Goal: Information Seeking & Learning: Learn about a topic

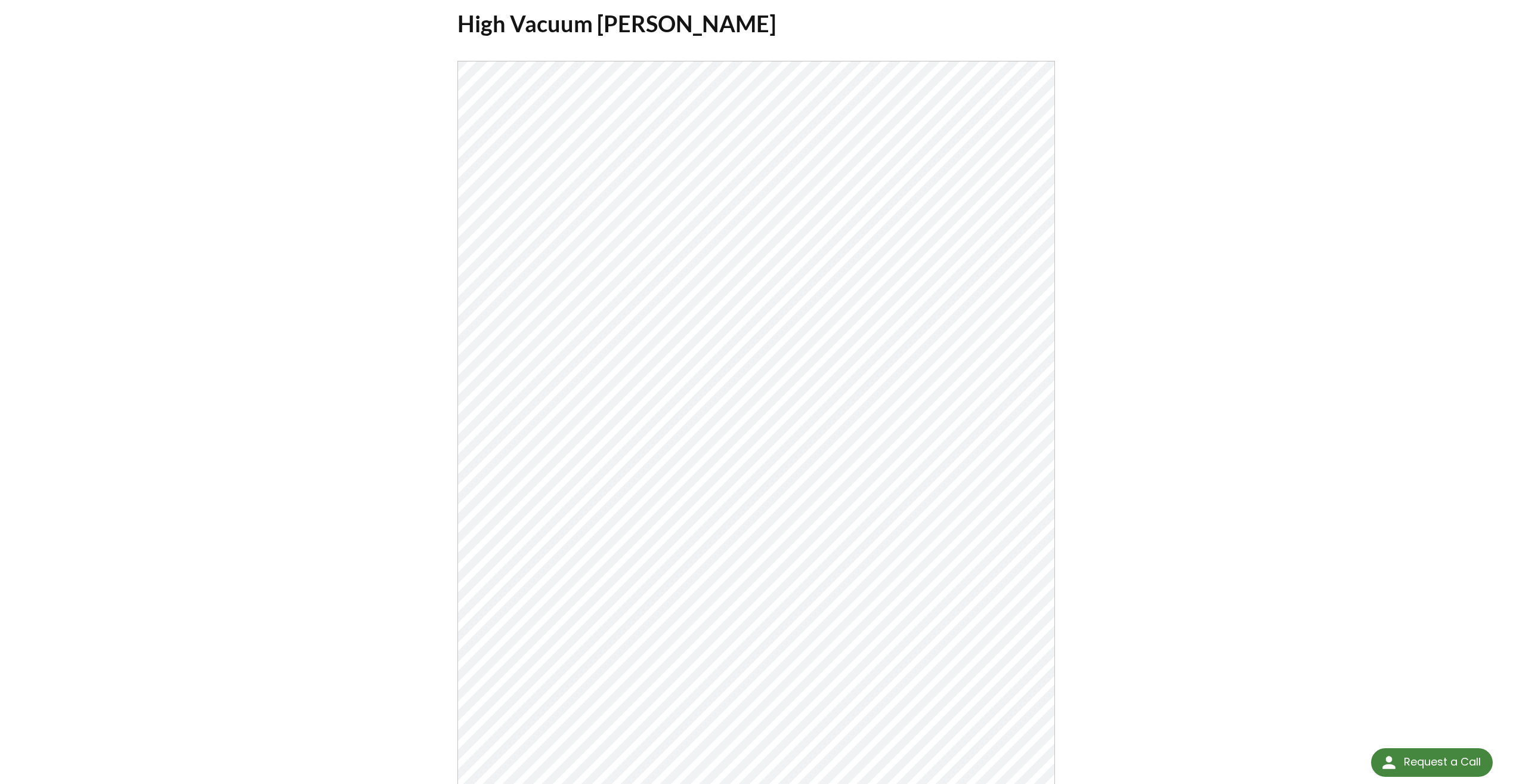
scroll to position [96, 0]
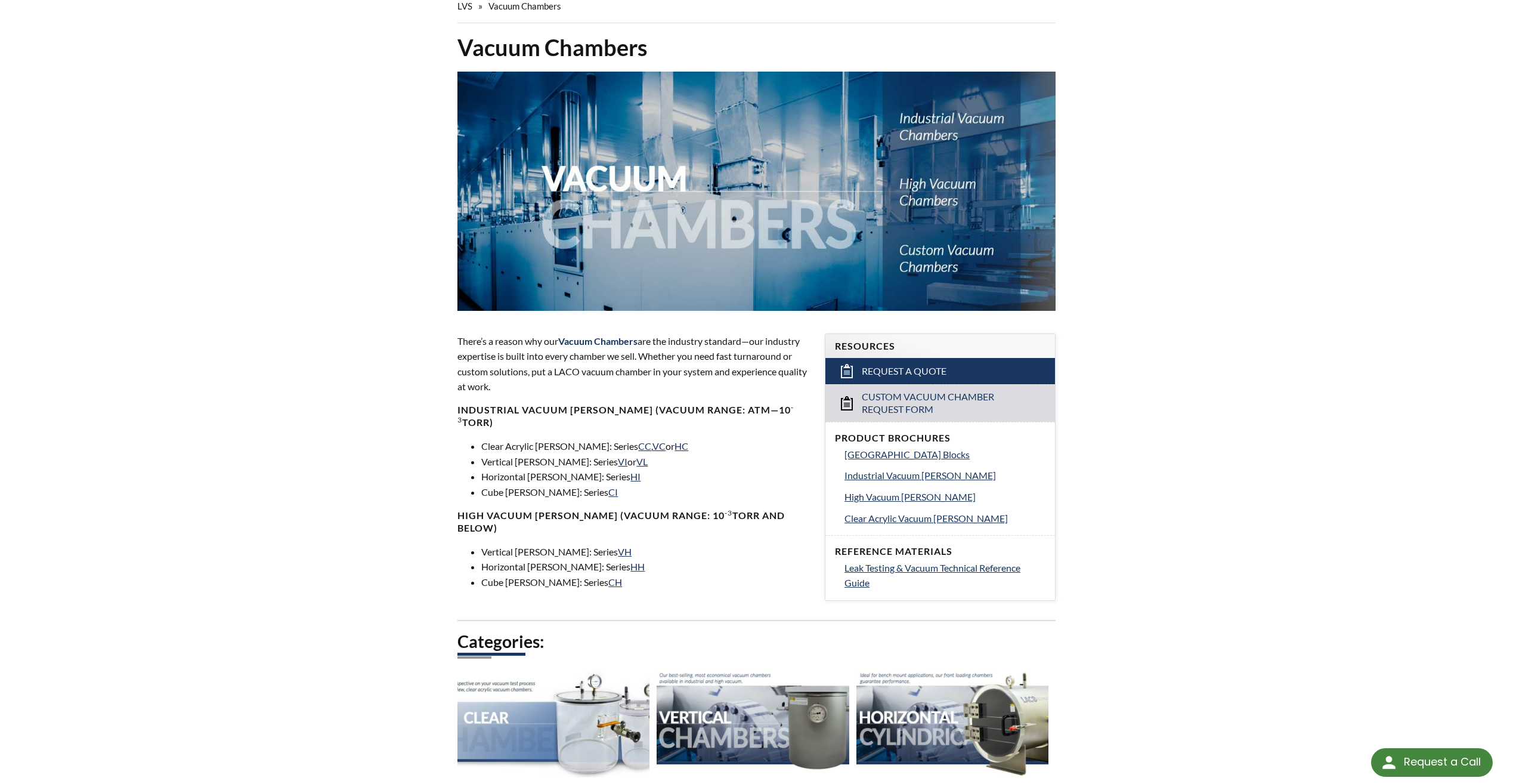
scroll to position [179, 0]
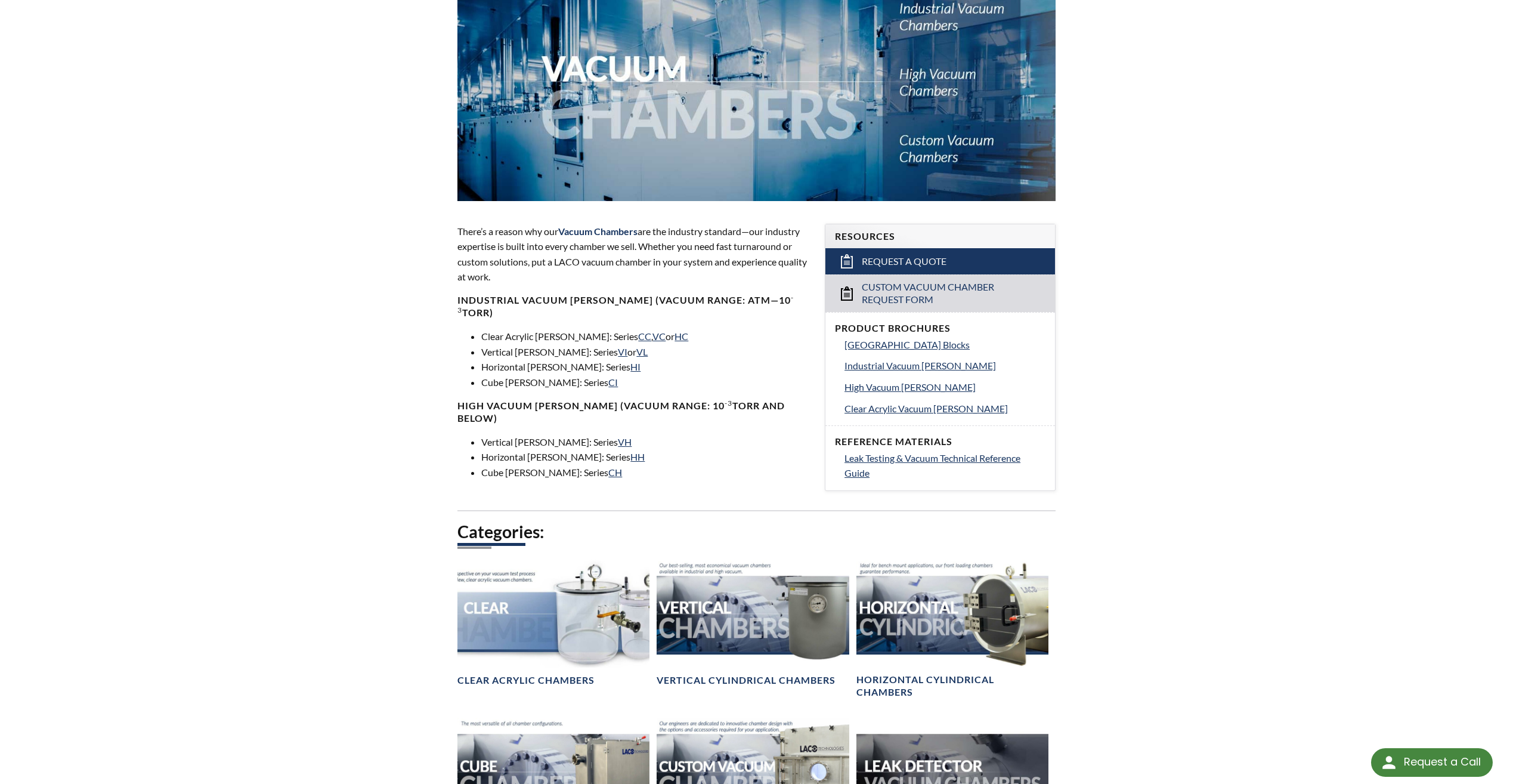
select select "Language Translate Widget"
click at [909, 364] on span "Industrial Vacuum Chambers" at bounding box center [920, 365] width 151 height 11
click at [891, 459] on span "Leak Testing & Vacuum Technical Reference Guide" at bounding box center [932, 465] width 176 height 27
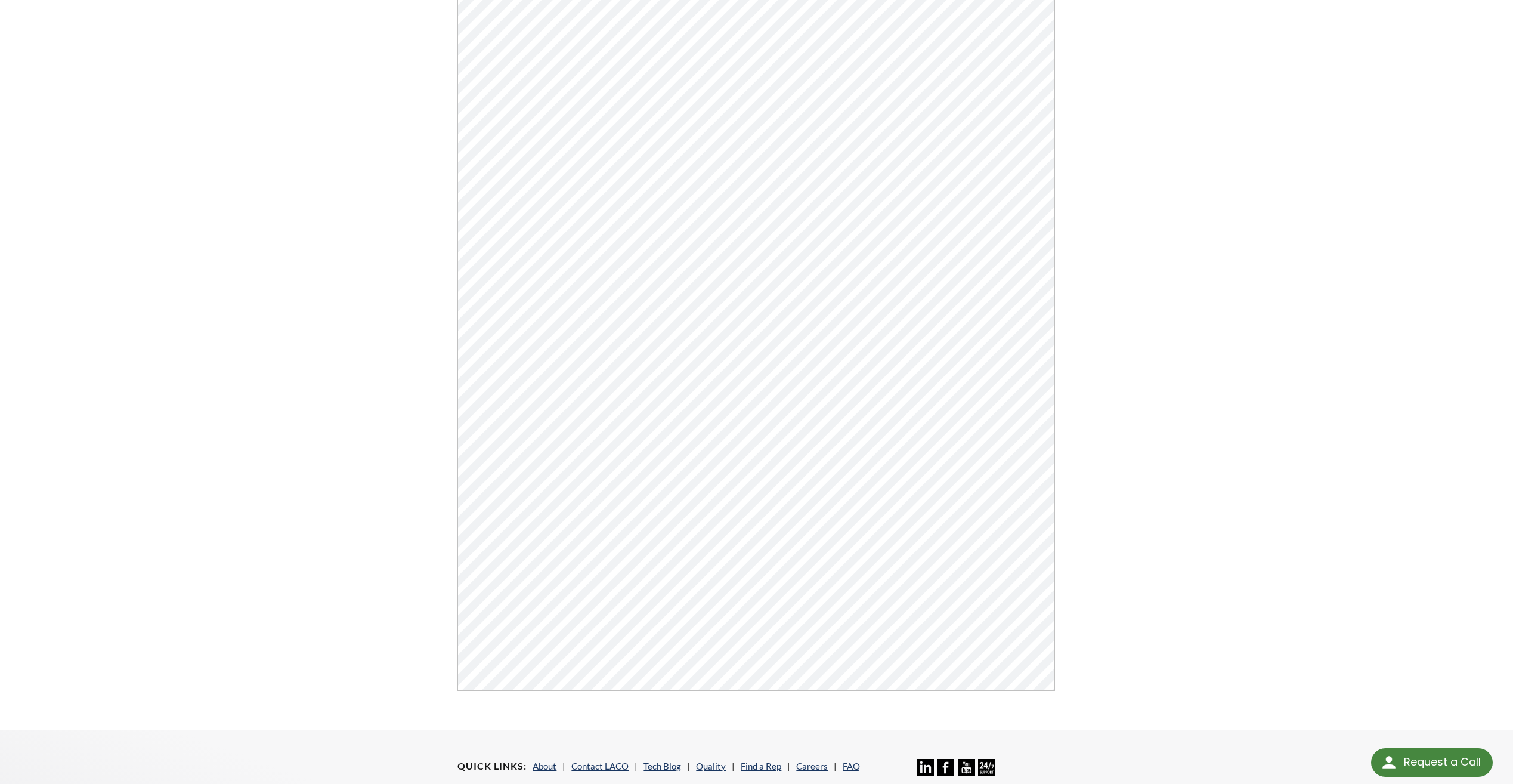
scroll to position [238, 0]
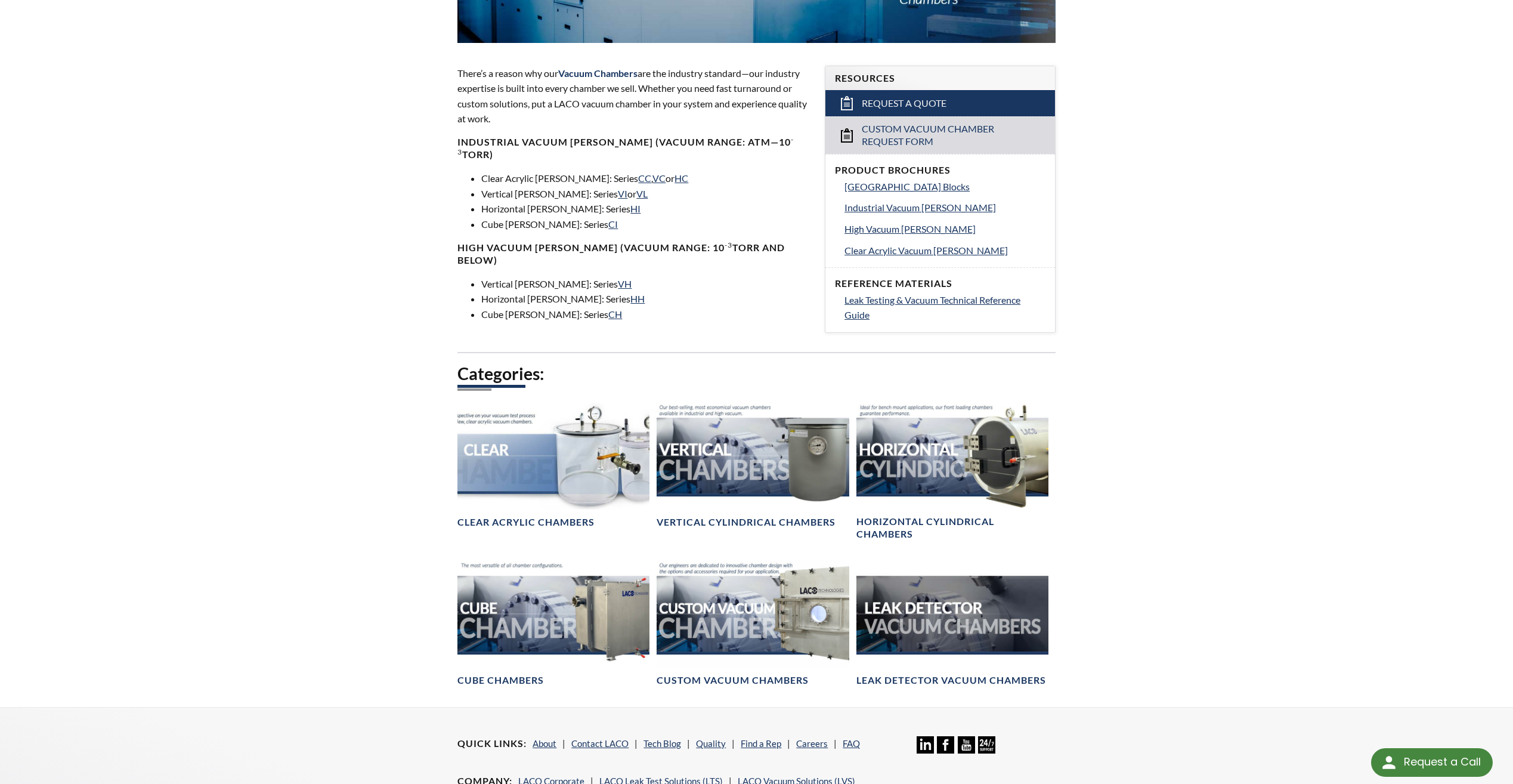
scroll to position [358, 0]
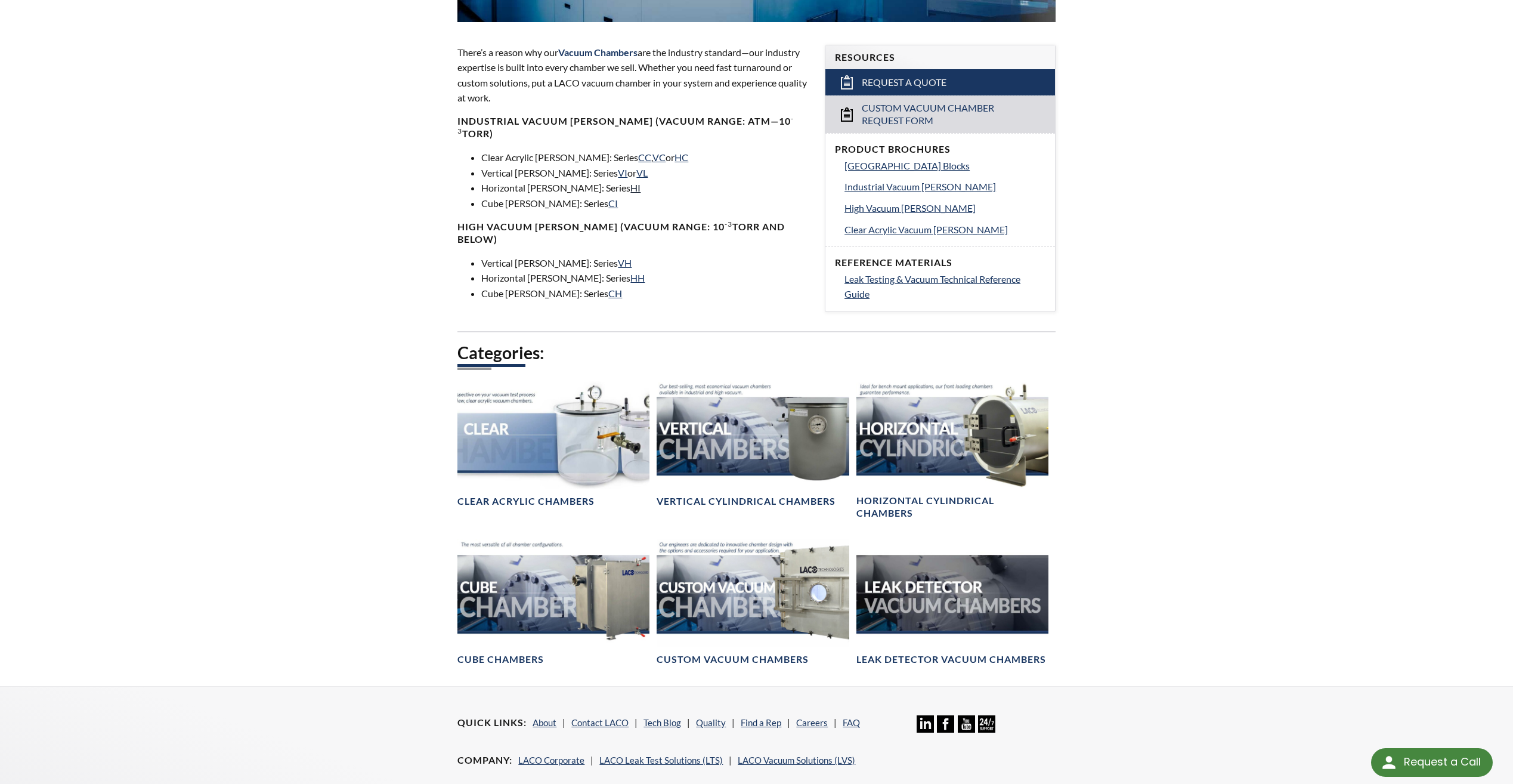
click at [630, 182] on link "HI" at bounding box center [635, 187] width 10 height 11
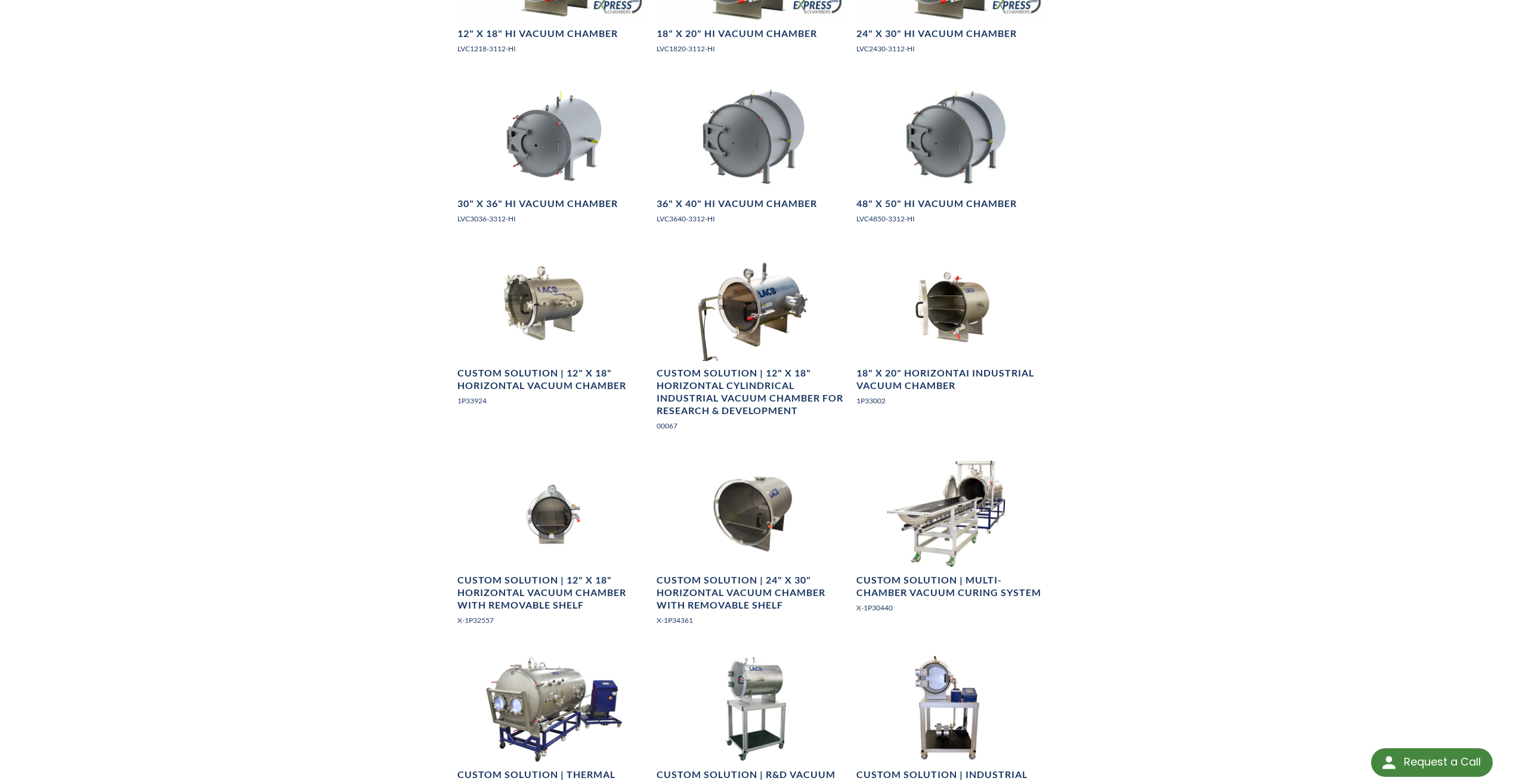
scroll to position [1133, 0]
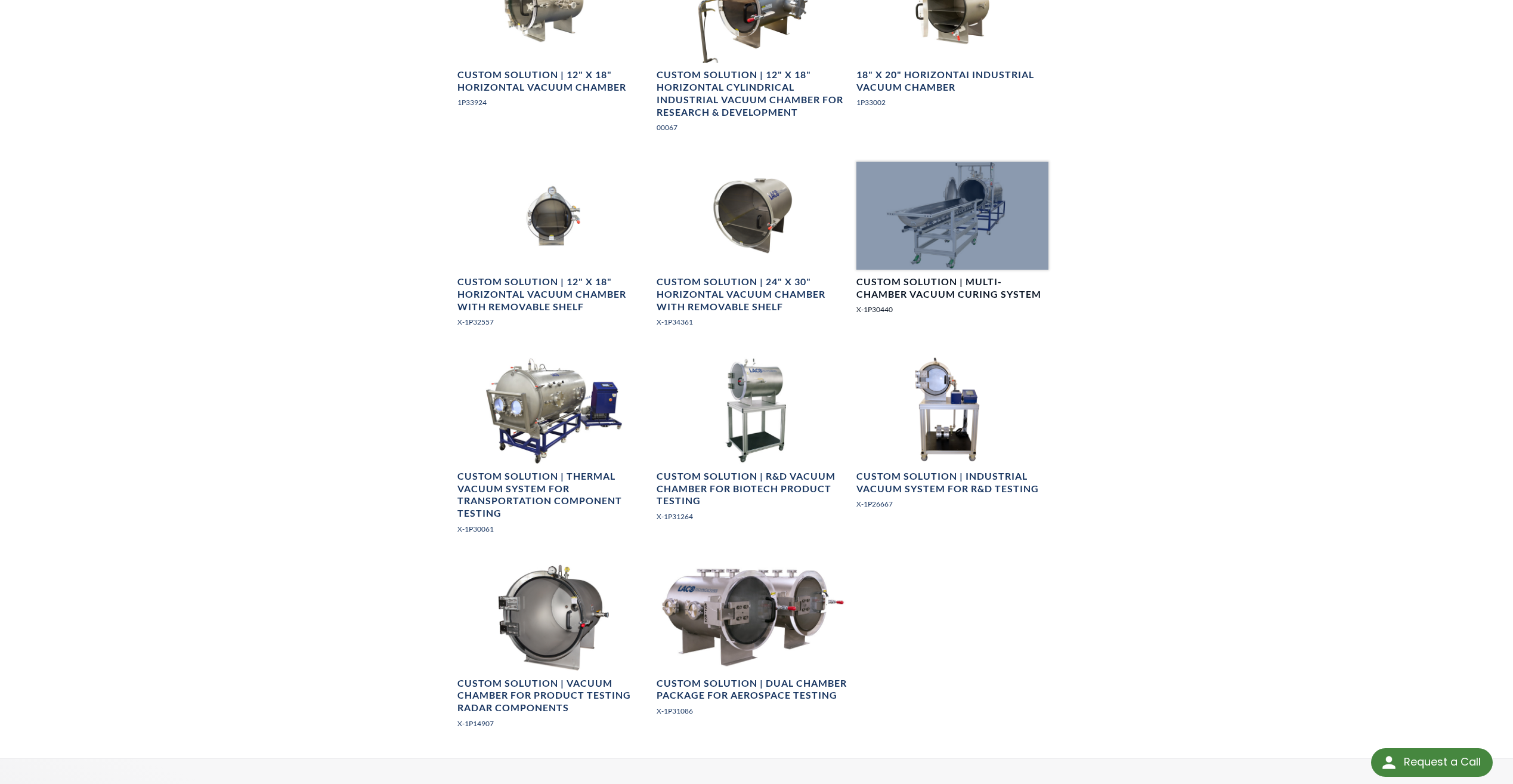
click at [948, 287] on h4 "Custom Solution | Multi-Chamber Vacuum Curing System" at bounding box center [952, 288] width 192 height 25
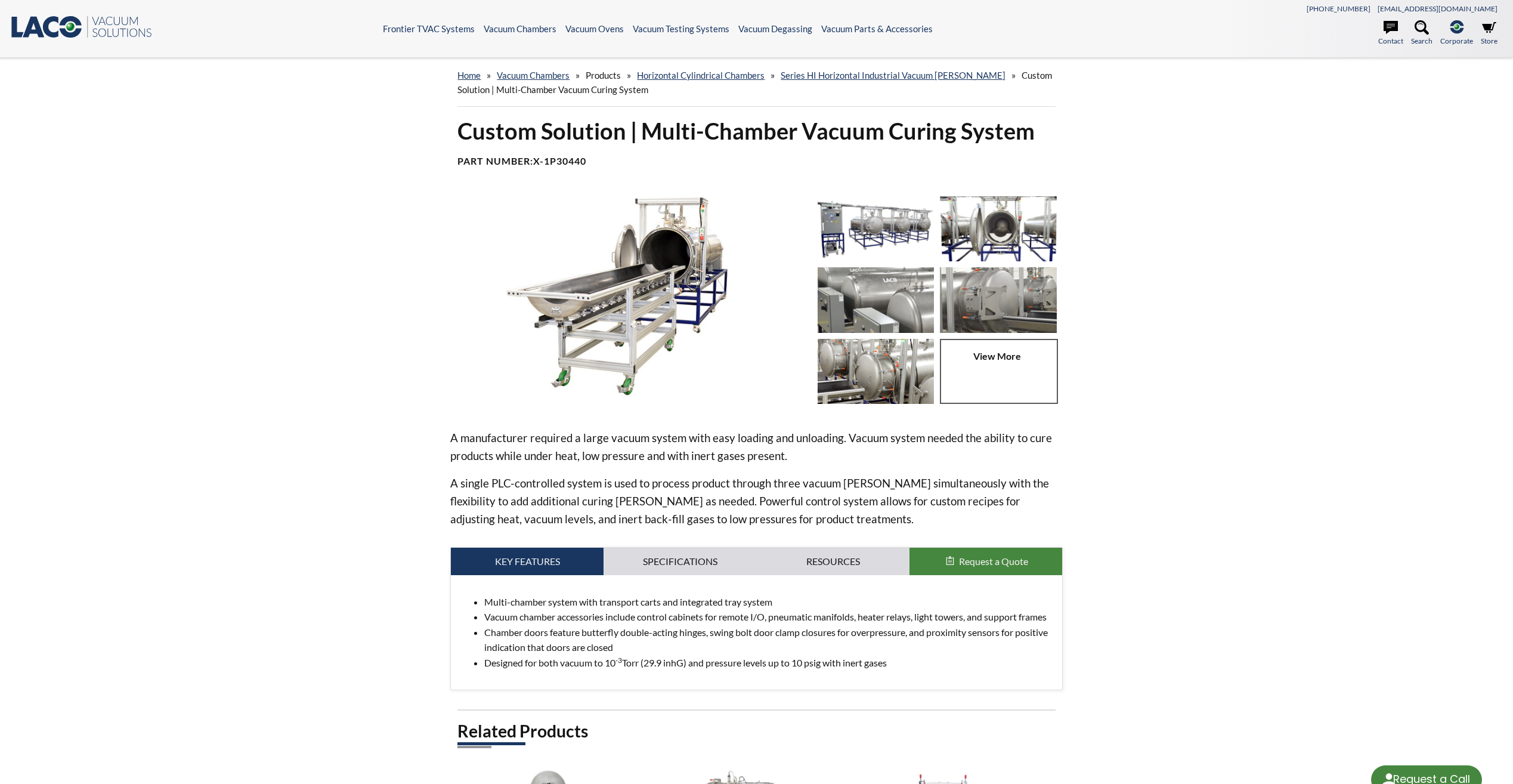
select select "Language Translate Widget"
click at [688, 559] on link "Specifications" at bounding box center [680, 561] width 153 height 27
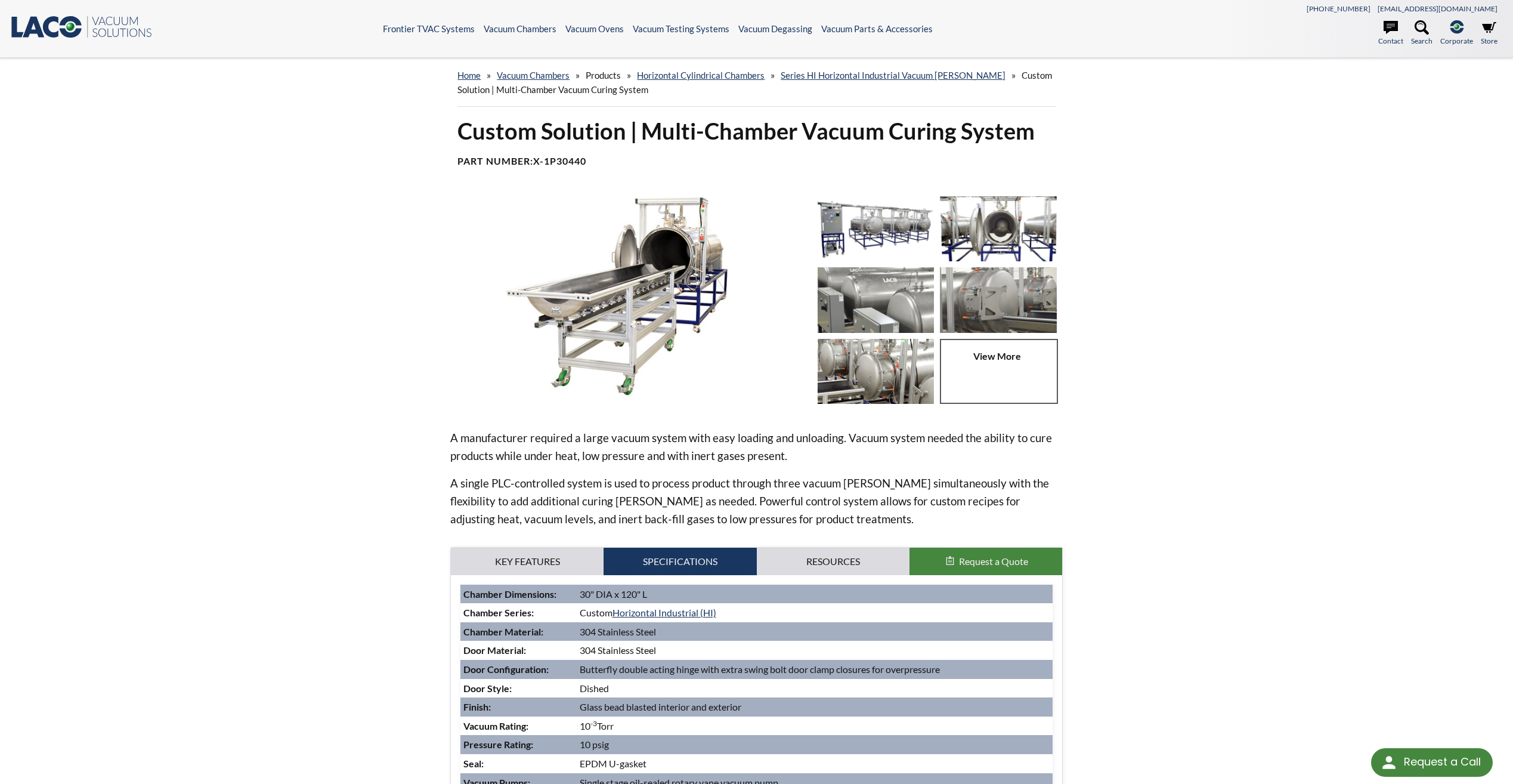
scroll to position [60, 0]
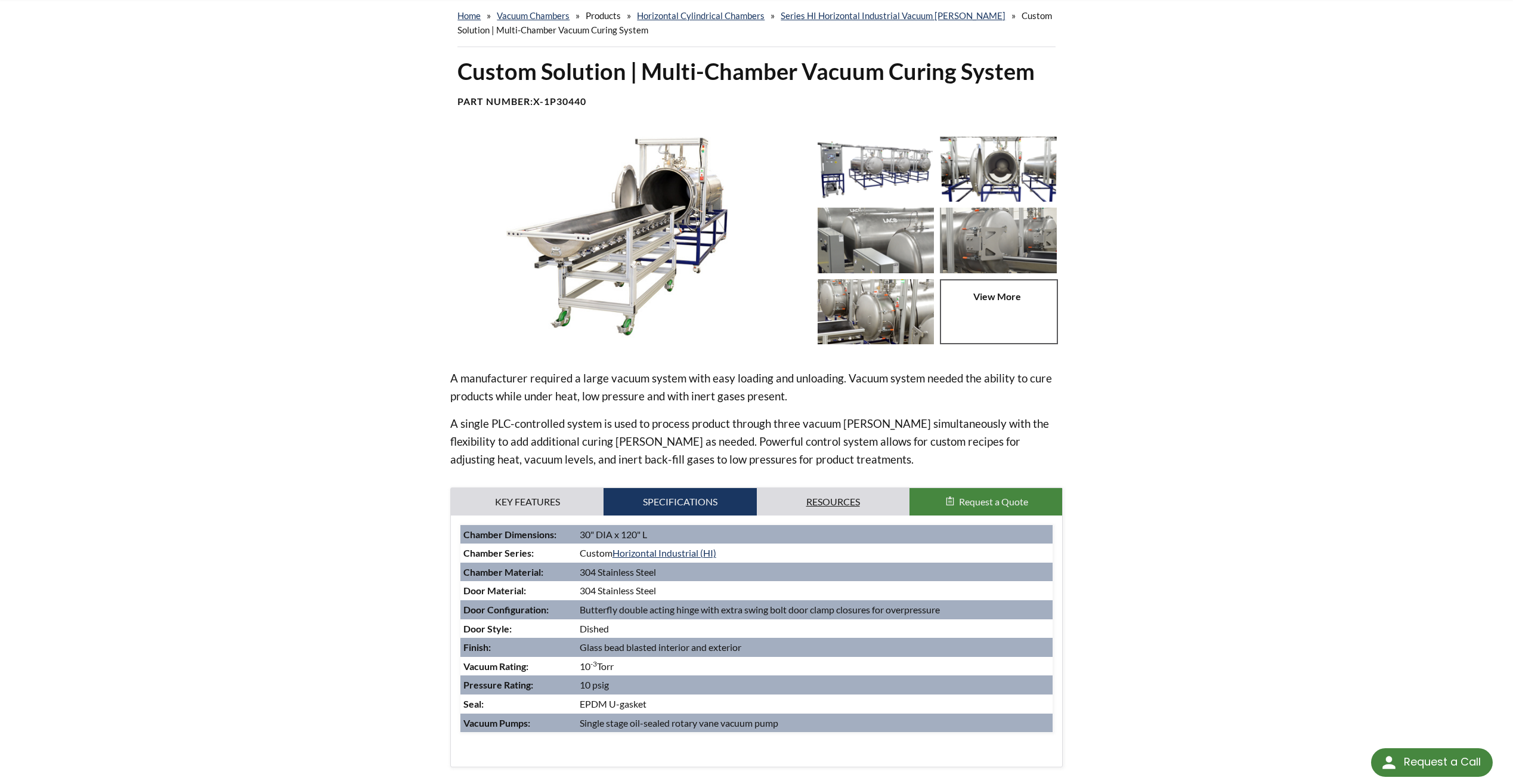
click at [825, 497] on link "Resources" at bounding box center [833, 502] width 153 height 27
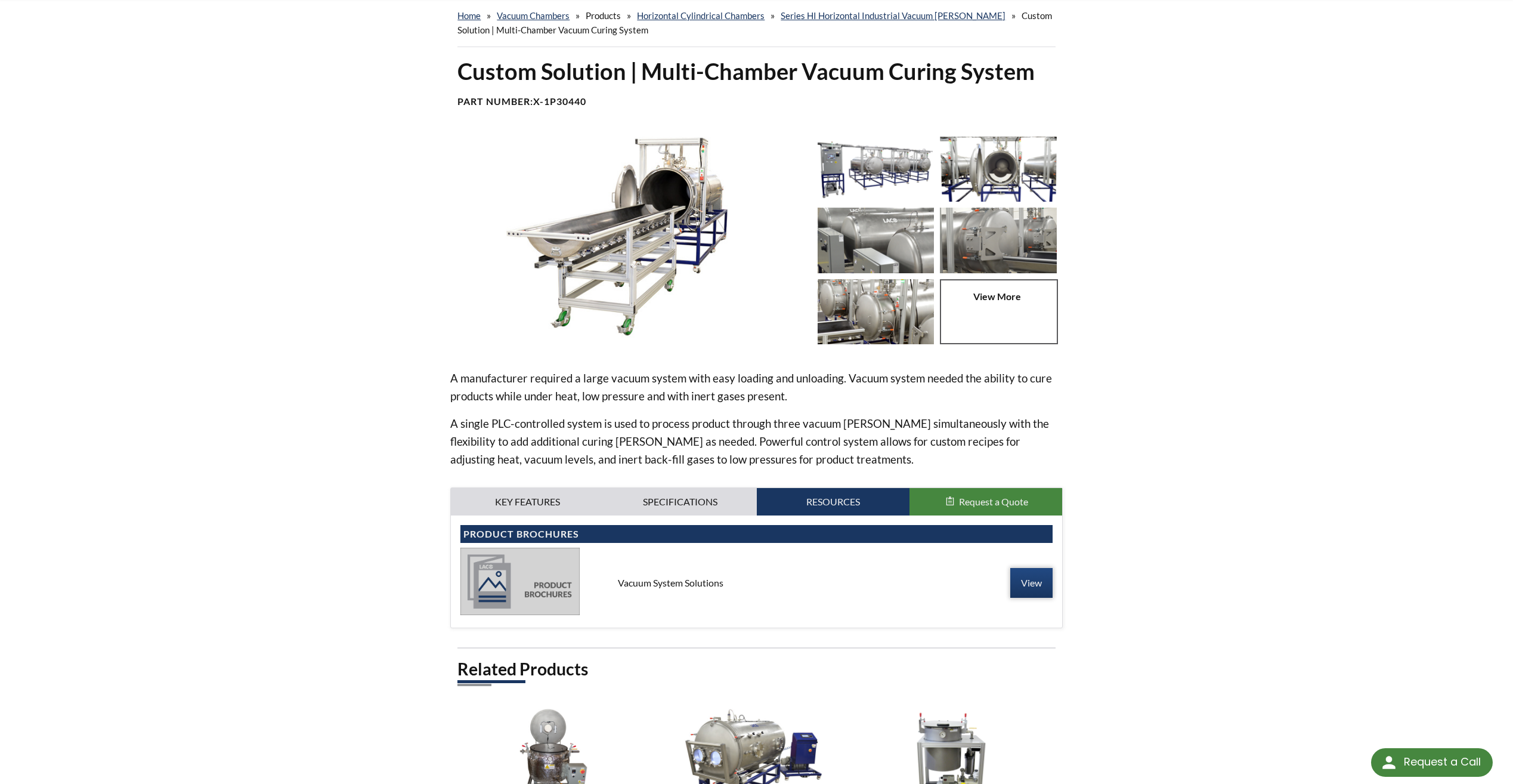
click at [1022, 589] on link "View" at bounding box center [1031, 583] width 43 height 30
click at [520, 499] on link "Key Features" at bounding box center [527, 502] width 153 height 27
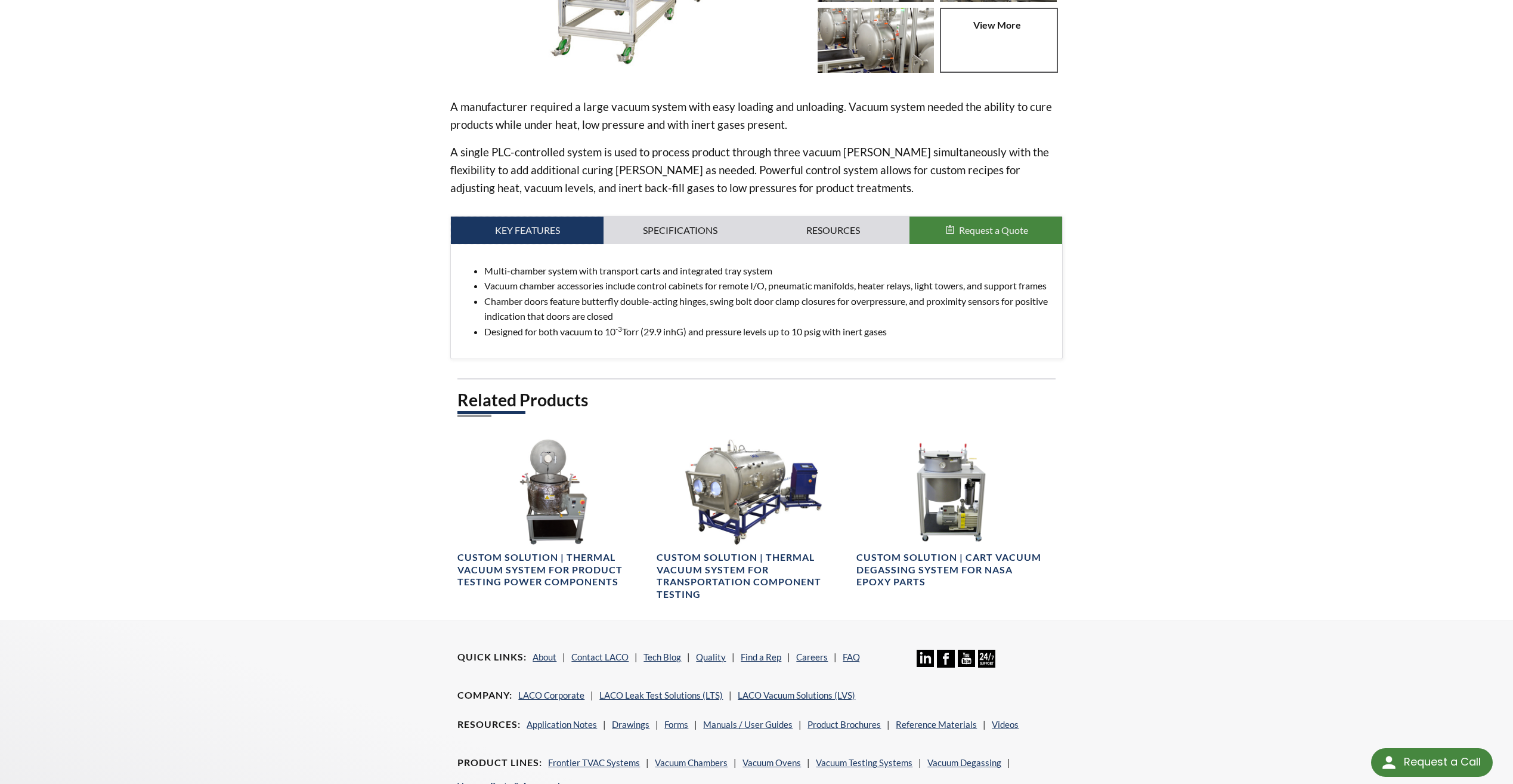
scroll to position [4, 0]
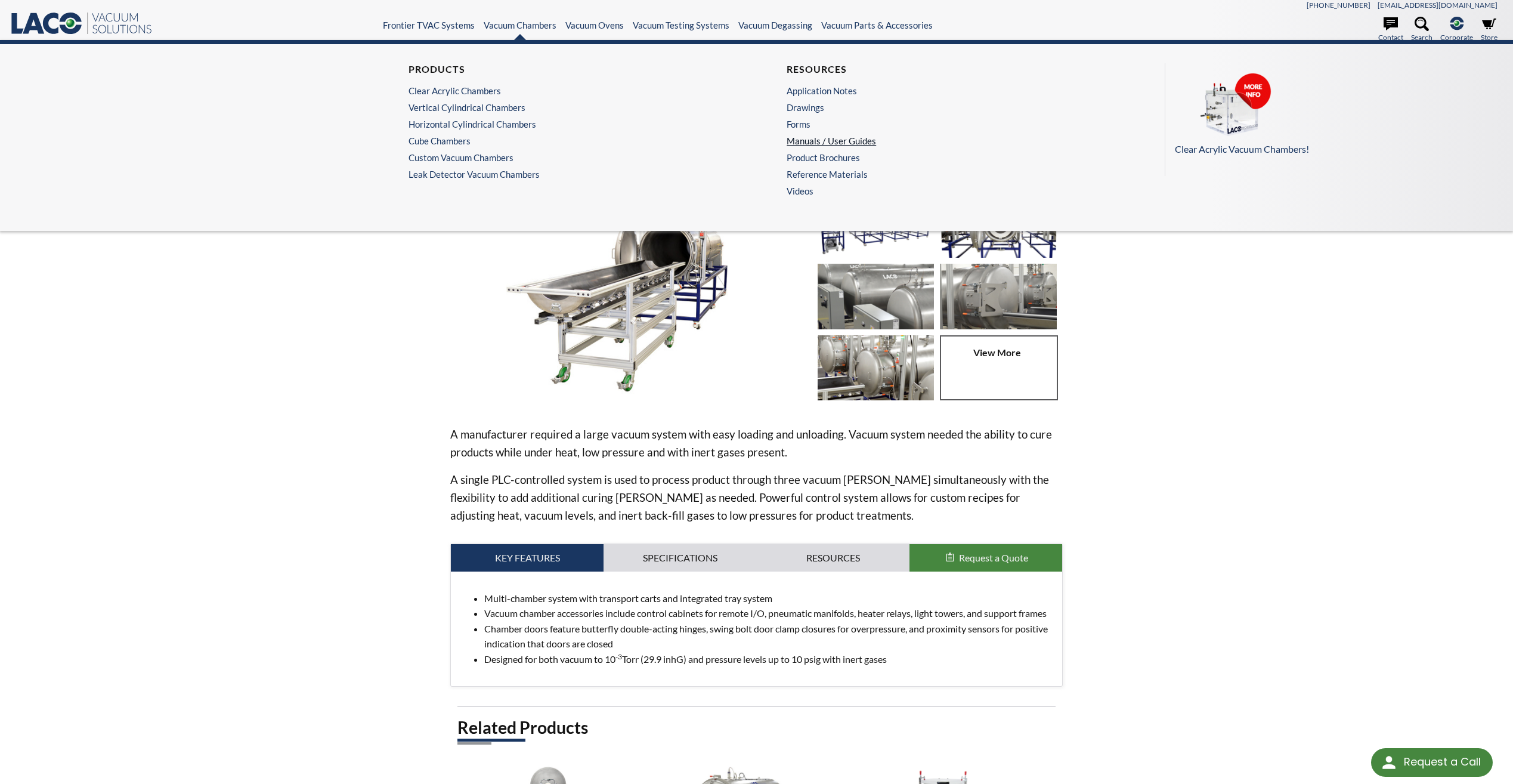
click at [816, 140] on link "Manuals / User Guides" at bounding box center [942, 140] width 312 height 11
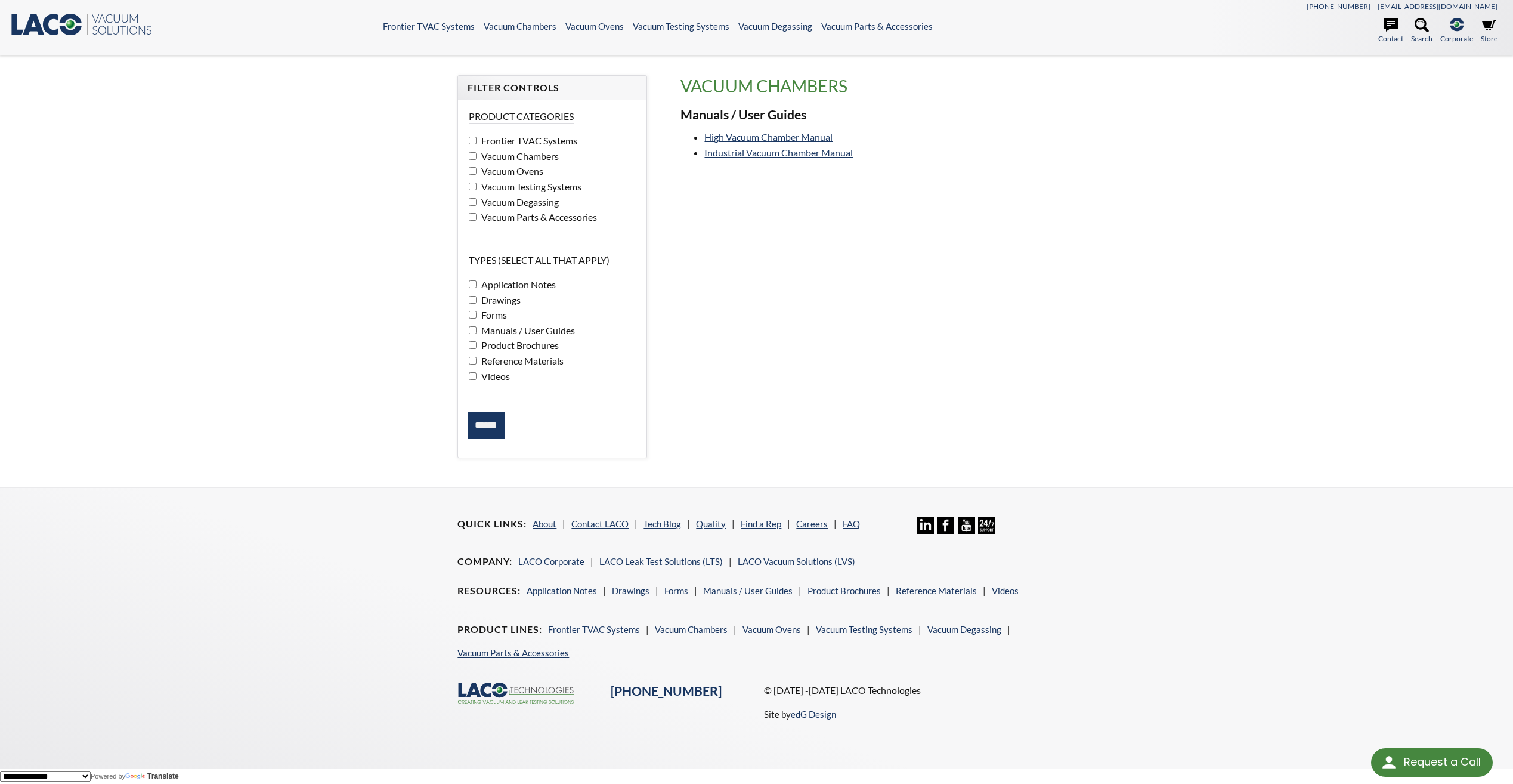
scroll to position [4, 0]
click at [787, 138] on link "High Vacuum Chamber Manual" at bounding box center [769, 137] width 129 height 11
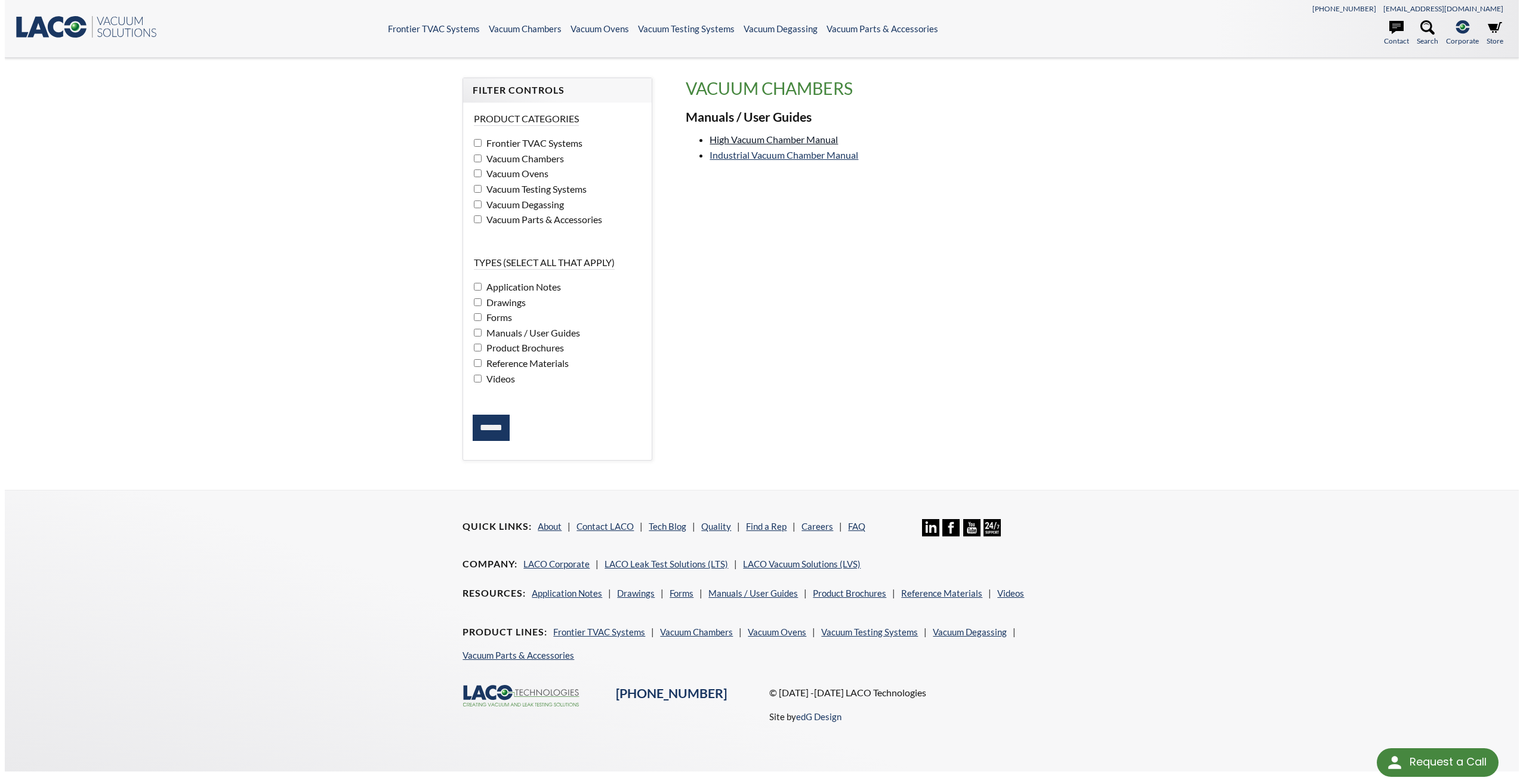
scroll to position [0, 0]
click at [743, 151] on link "Industrial Vacuum Chamber Manual" at bounding box center [784, 154] width 148 height 11
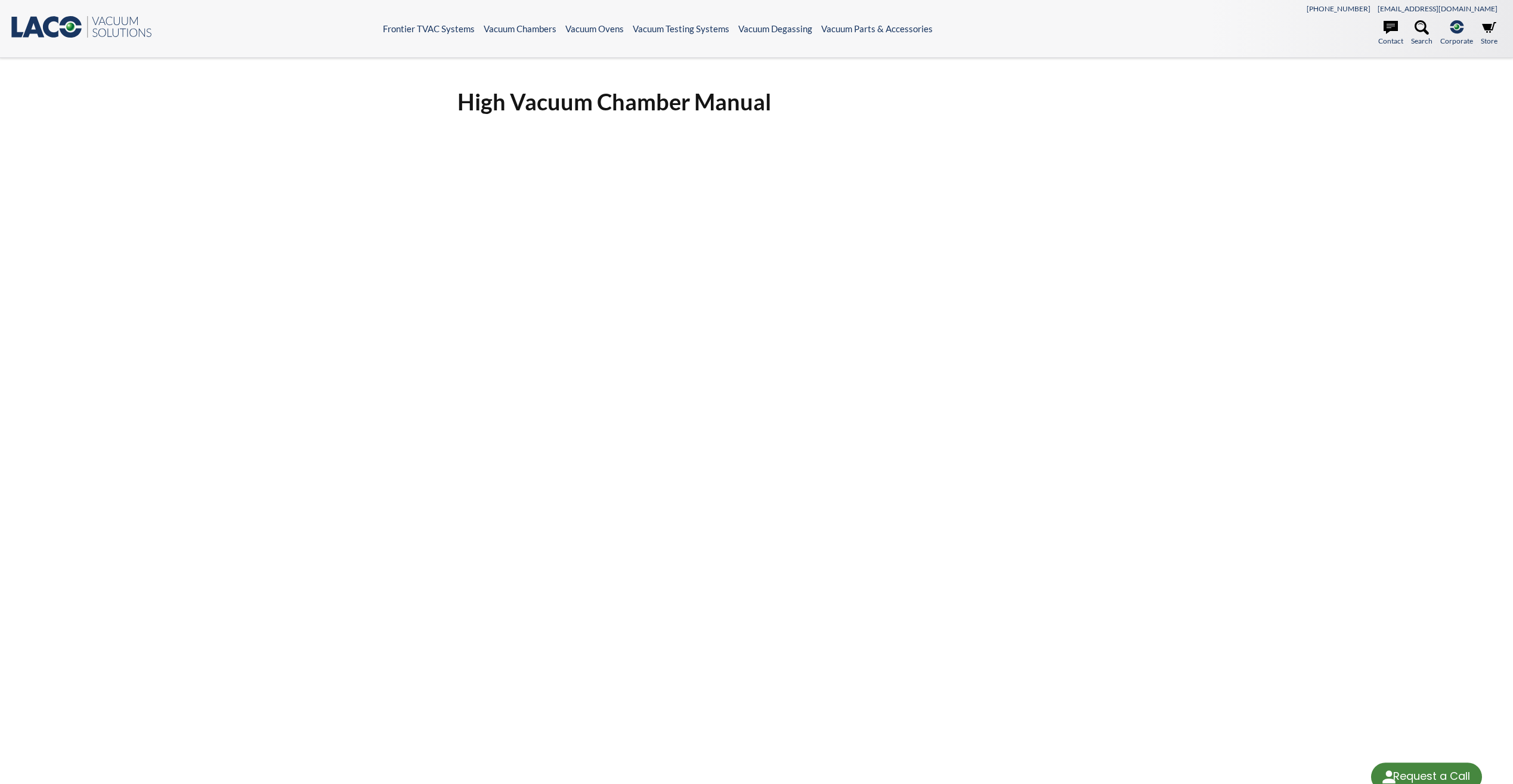
select select "Language Translate Widget"
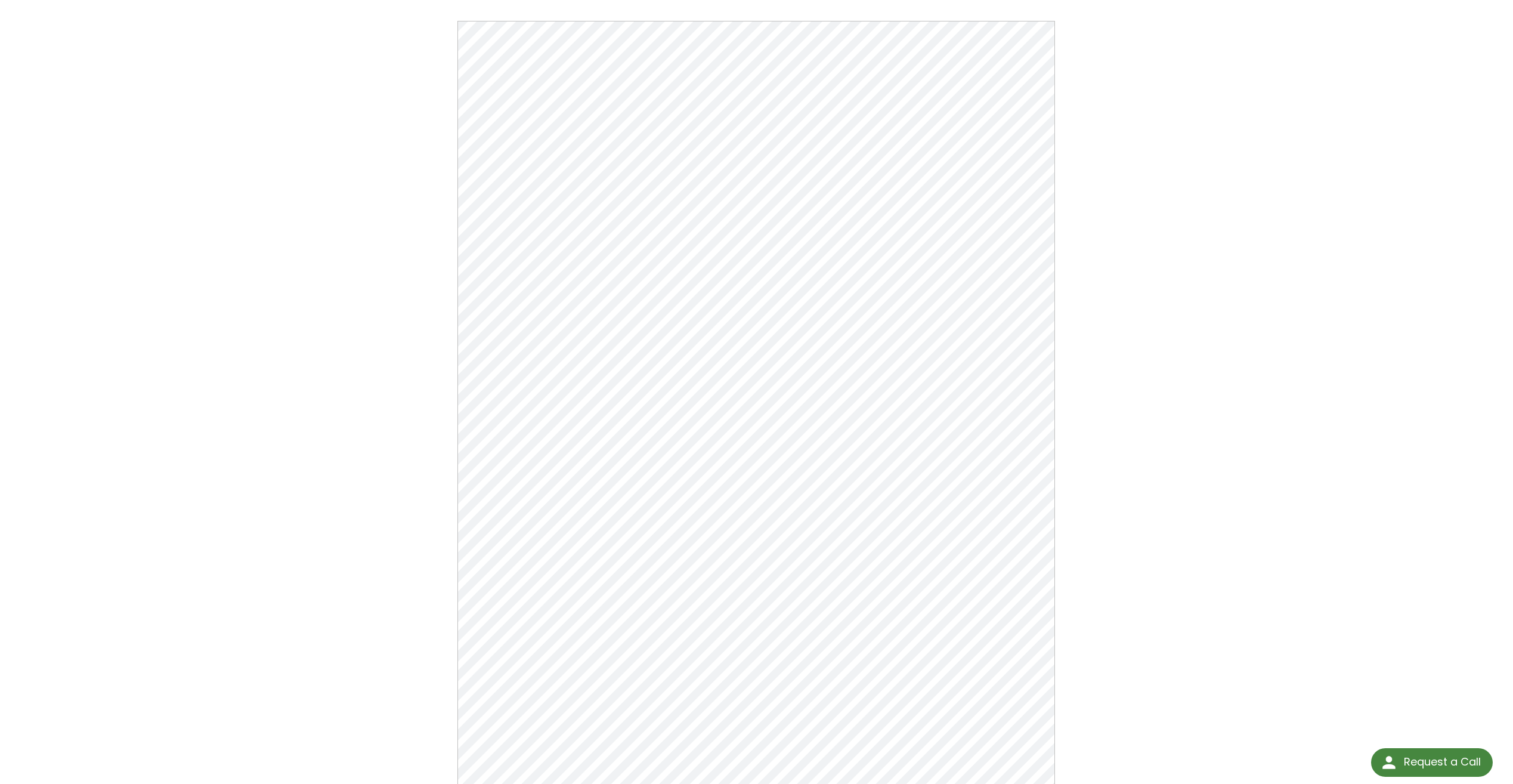
scroll to position [117, 0]
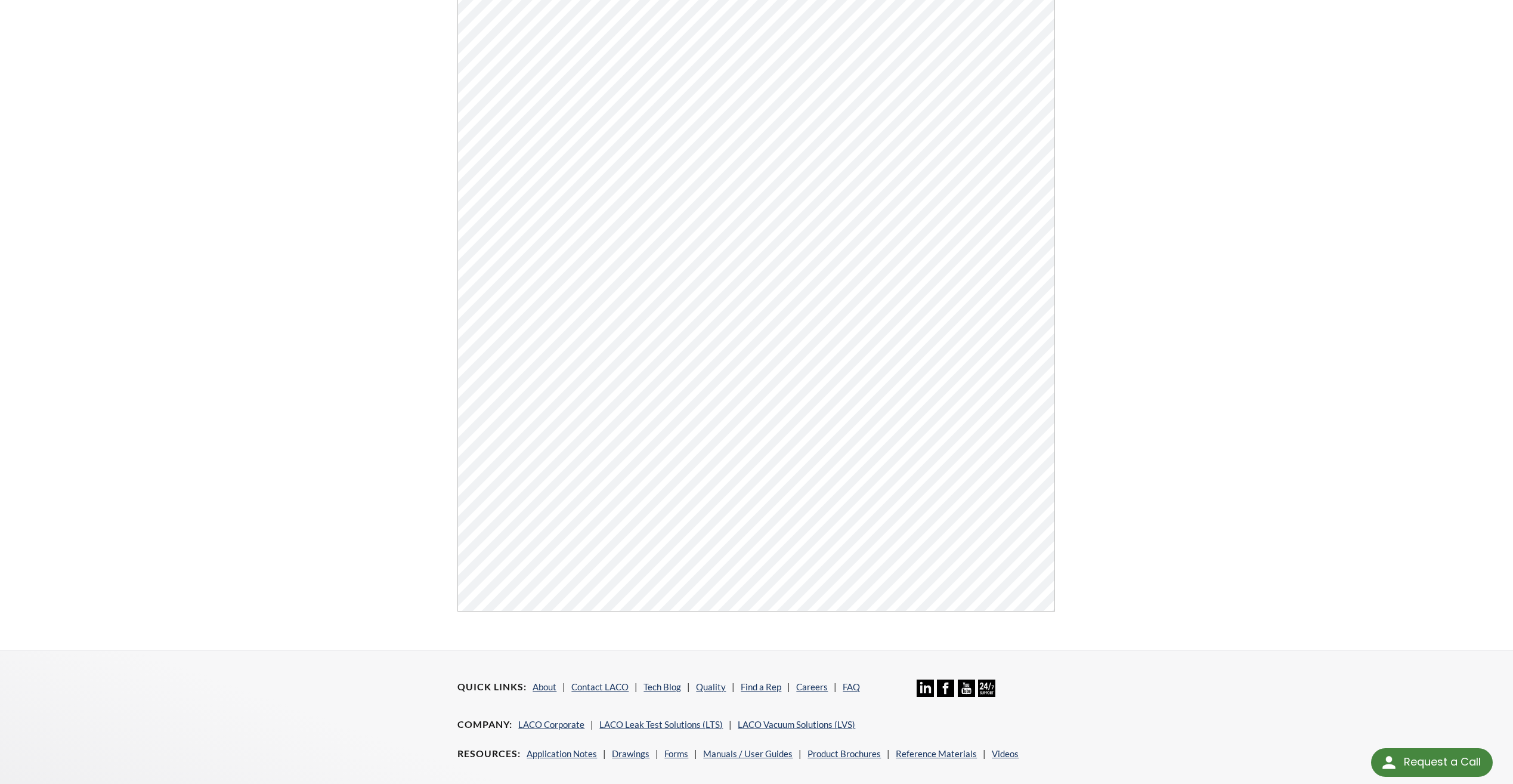
scroll to position [177, 0]
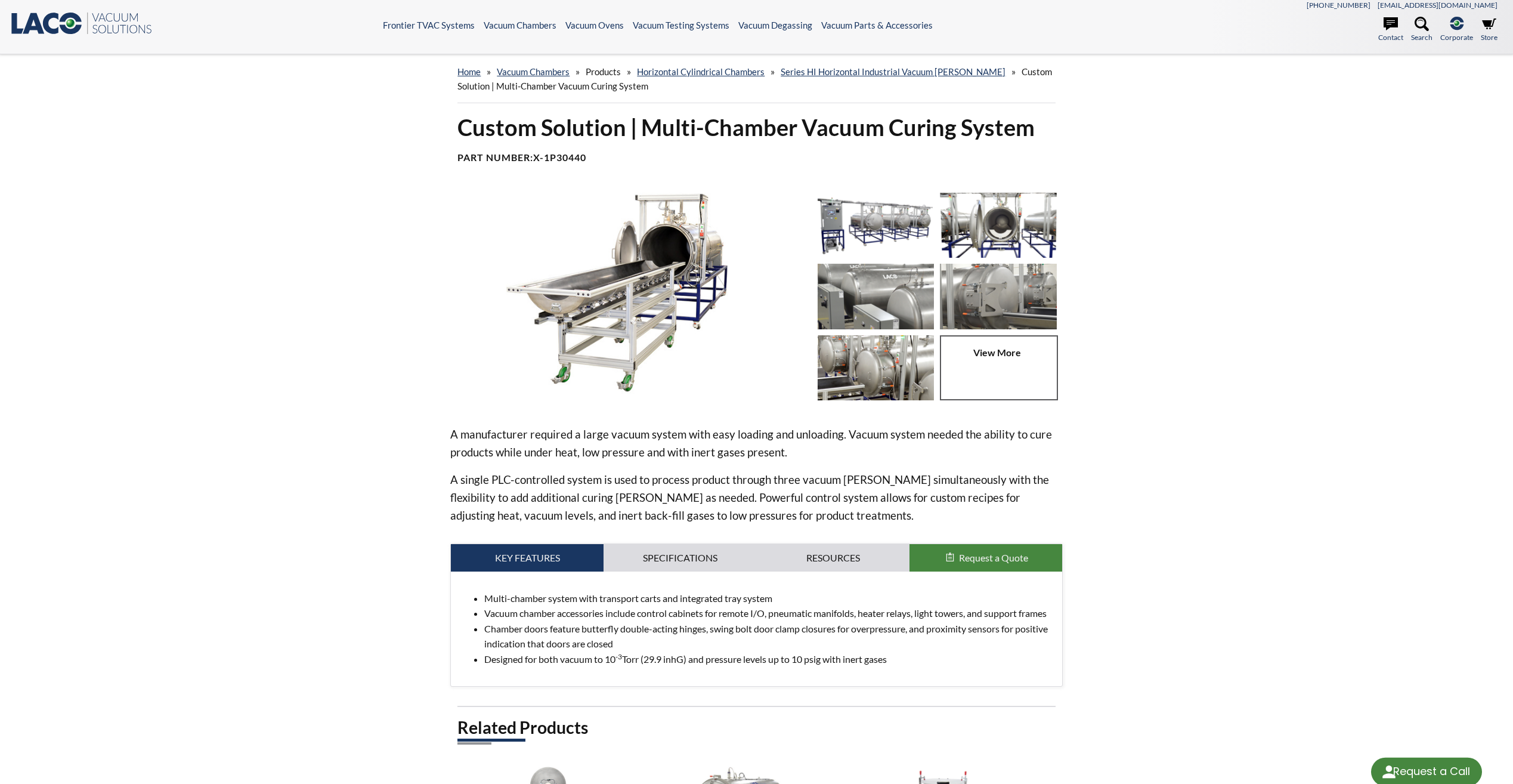
select select "Language Translate Widget"
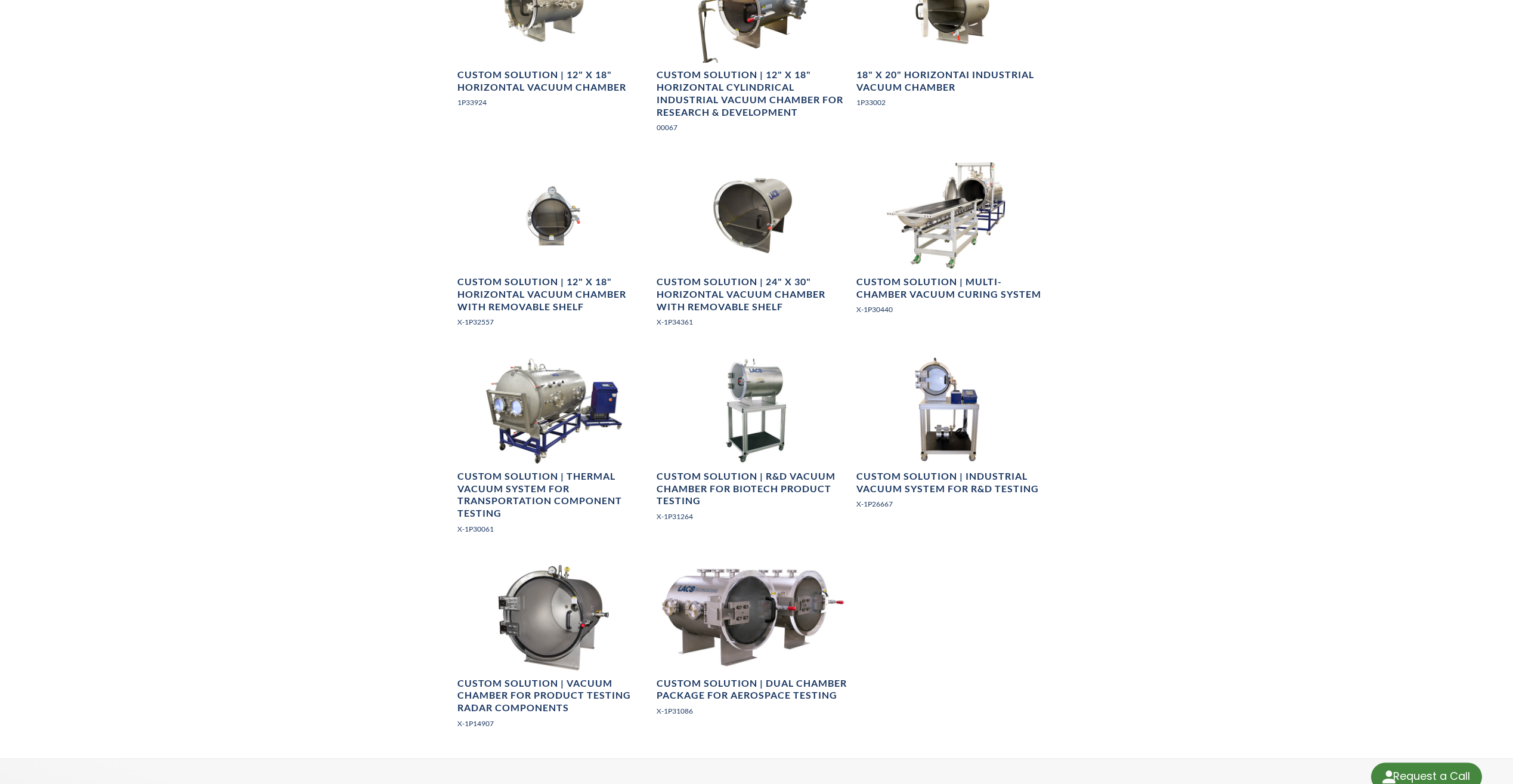
select select "Language Translate Widget"
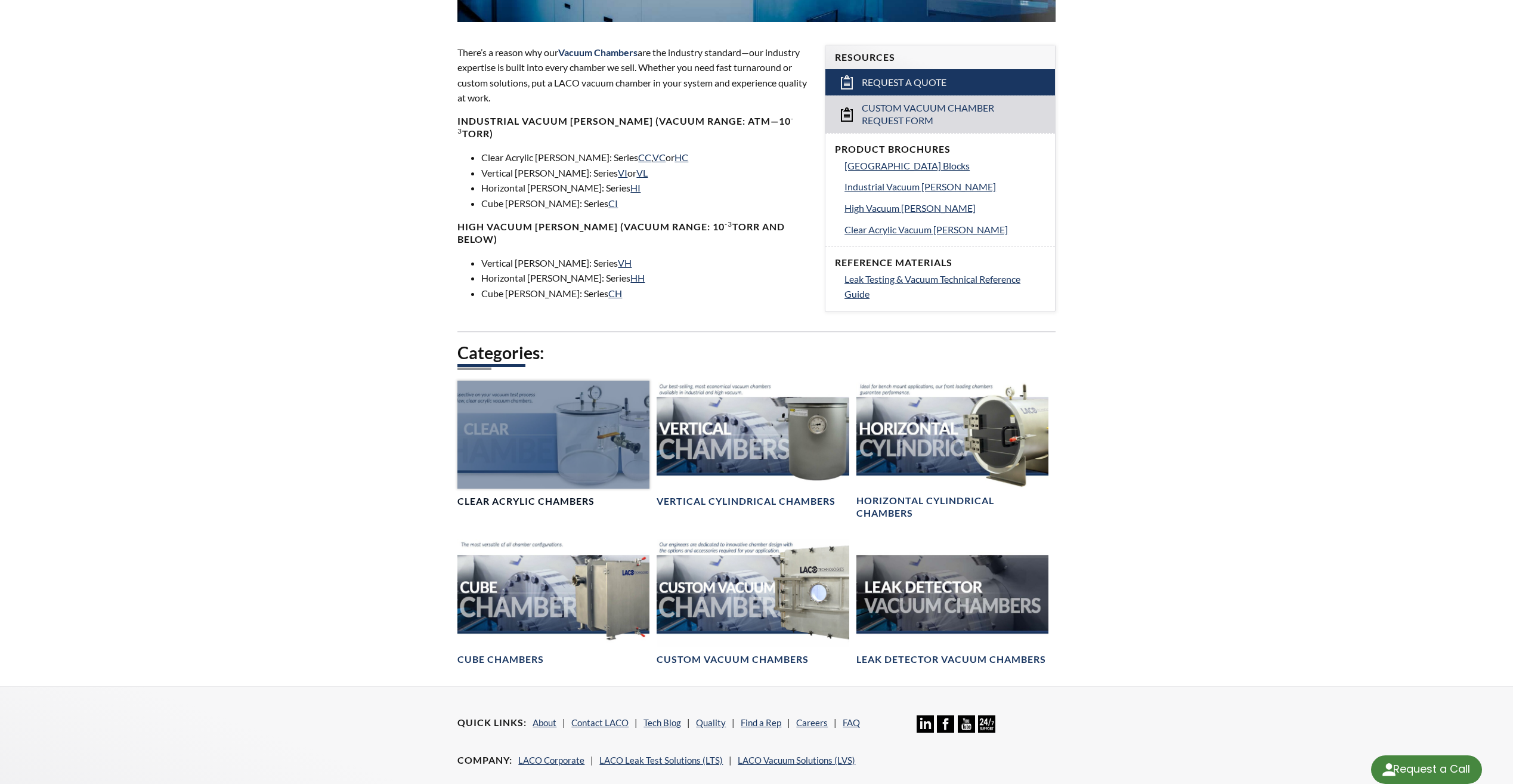
select select "Language Translate Widget"
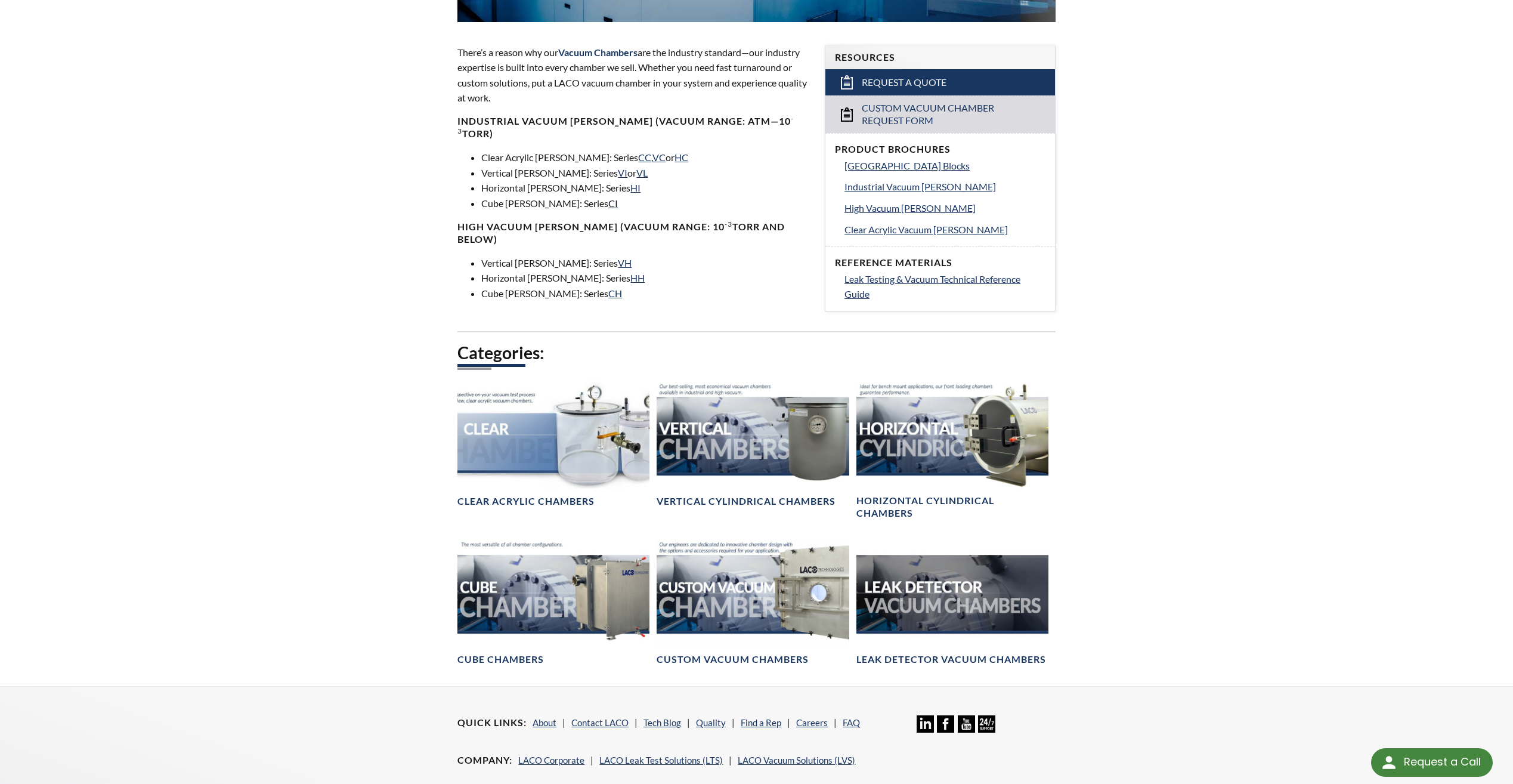
click at [609, 198] on link "CI" at bounding box center [613, 203] width 9 height 11
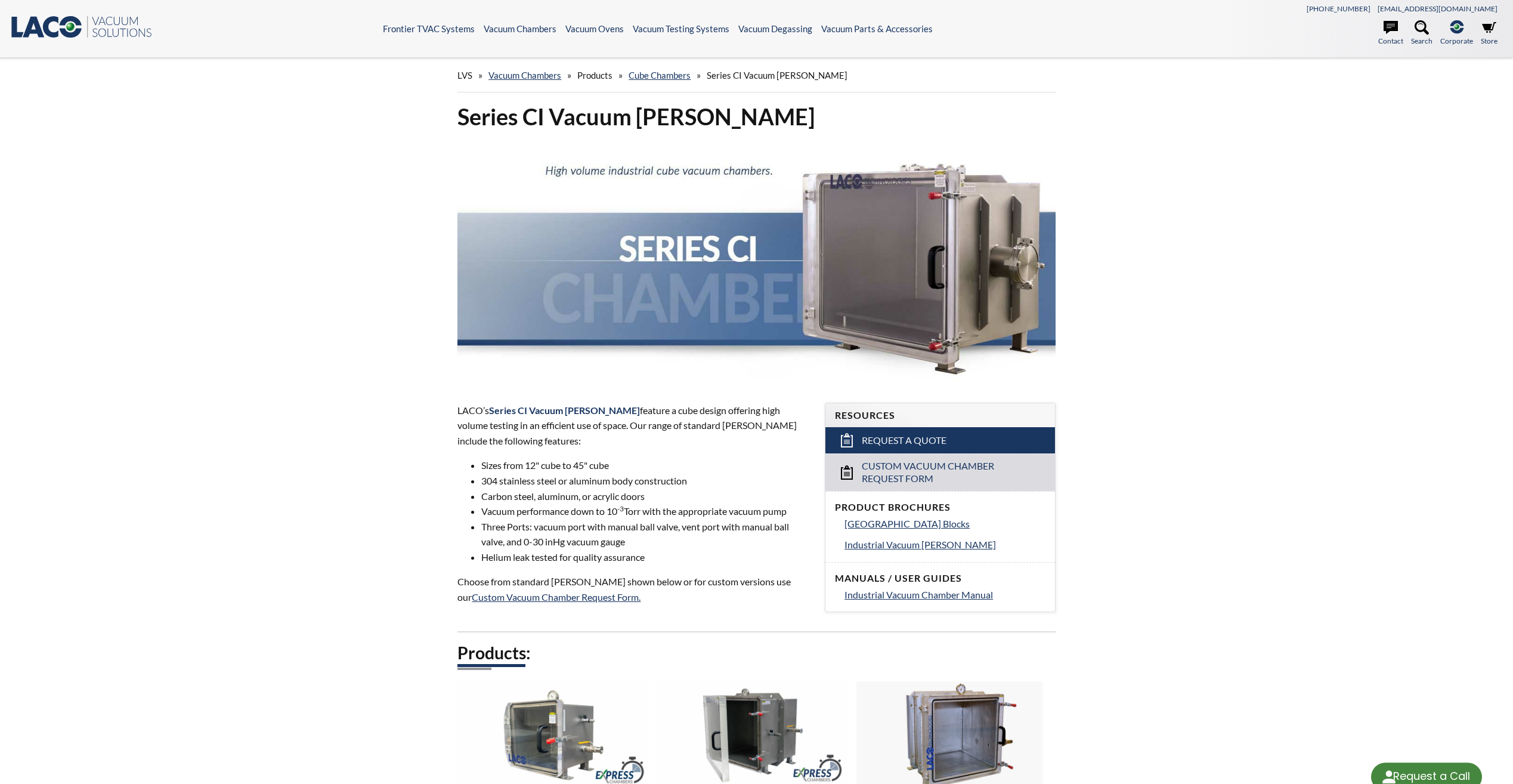
select select "Language Translate Widget"
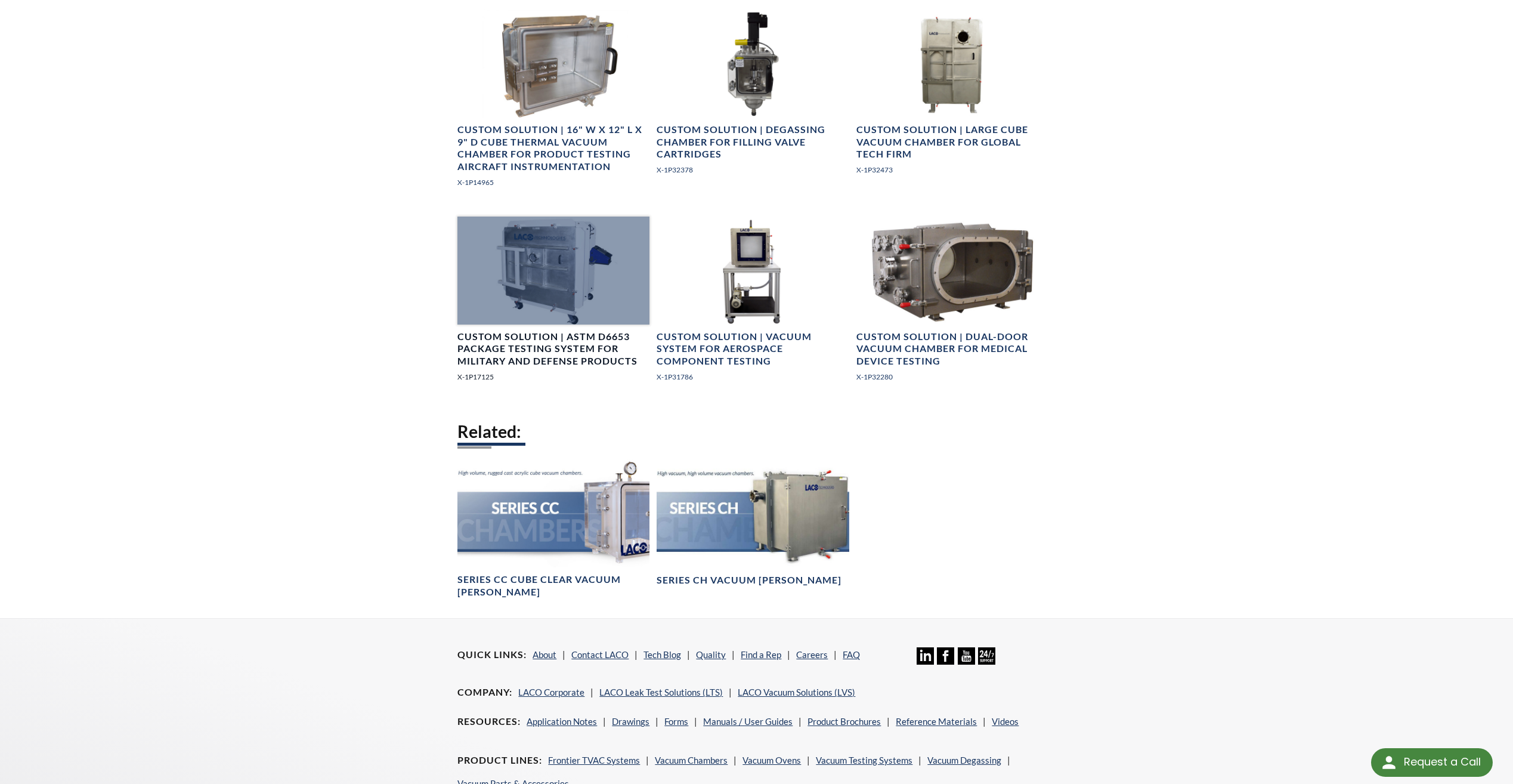
scroll to position [1611, 0]
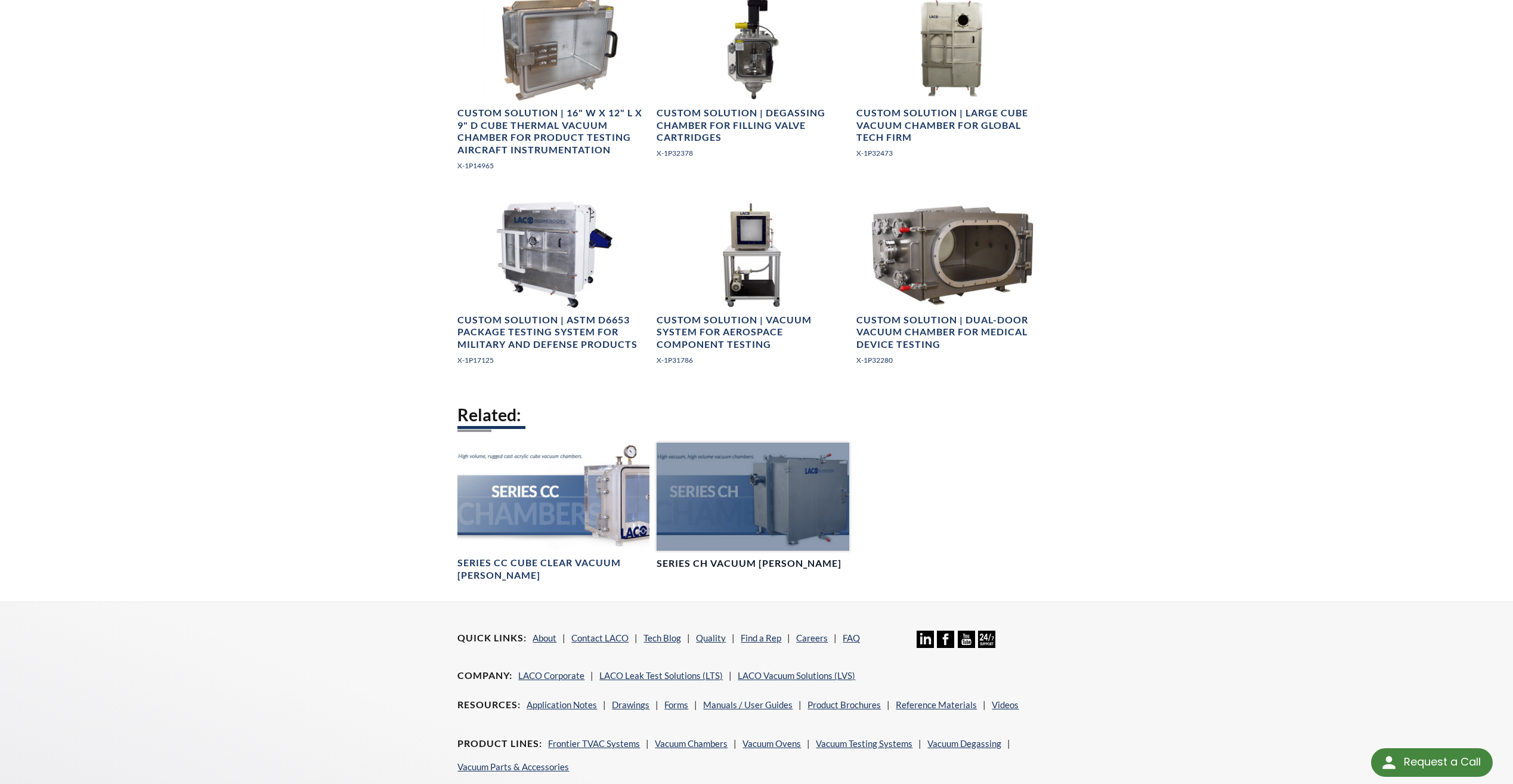
click at [819, 507] on div at bounding box center [752, 496] width 192 height 108
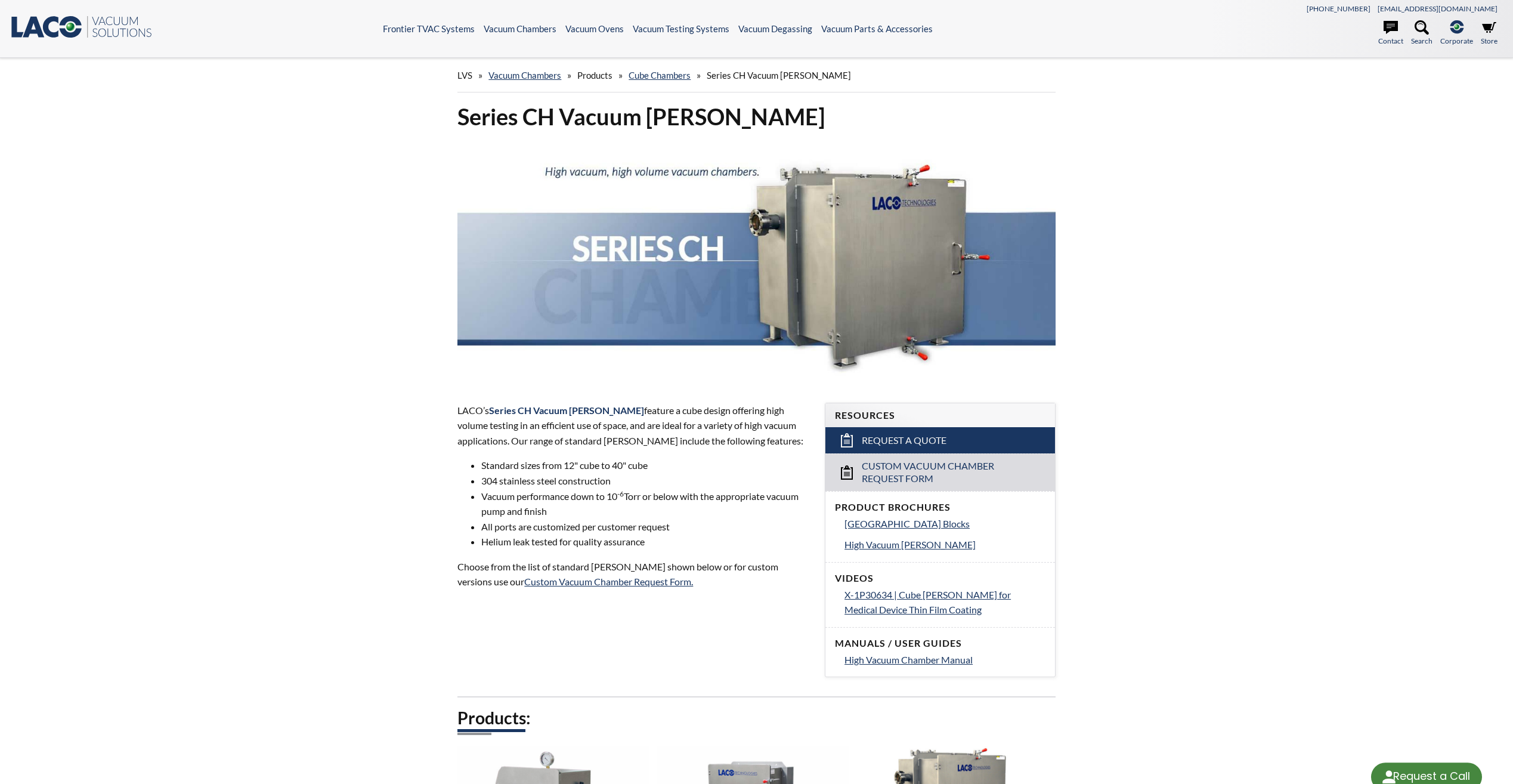
select select "Language Translate Widget"
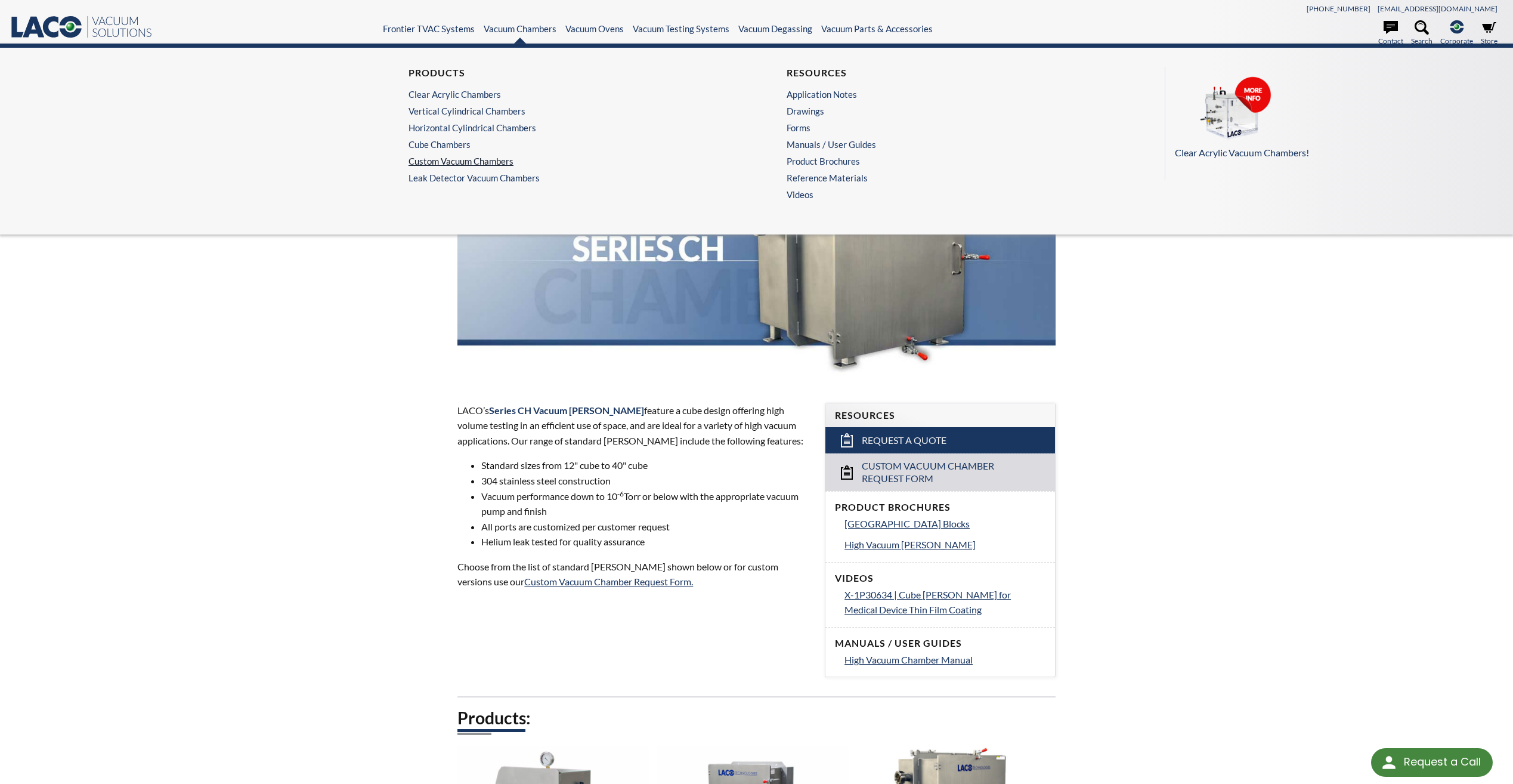
click at [437, 162] on link "Custom Vacuum Chambers" at bounding box center [564, 161] width 312 height 11
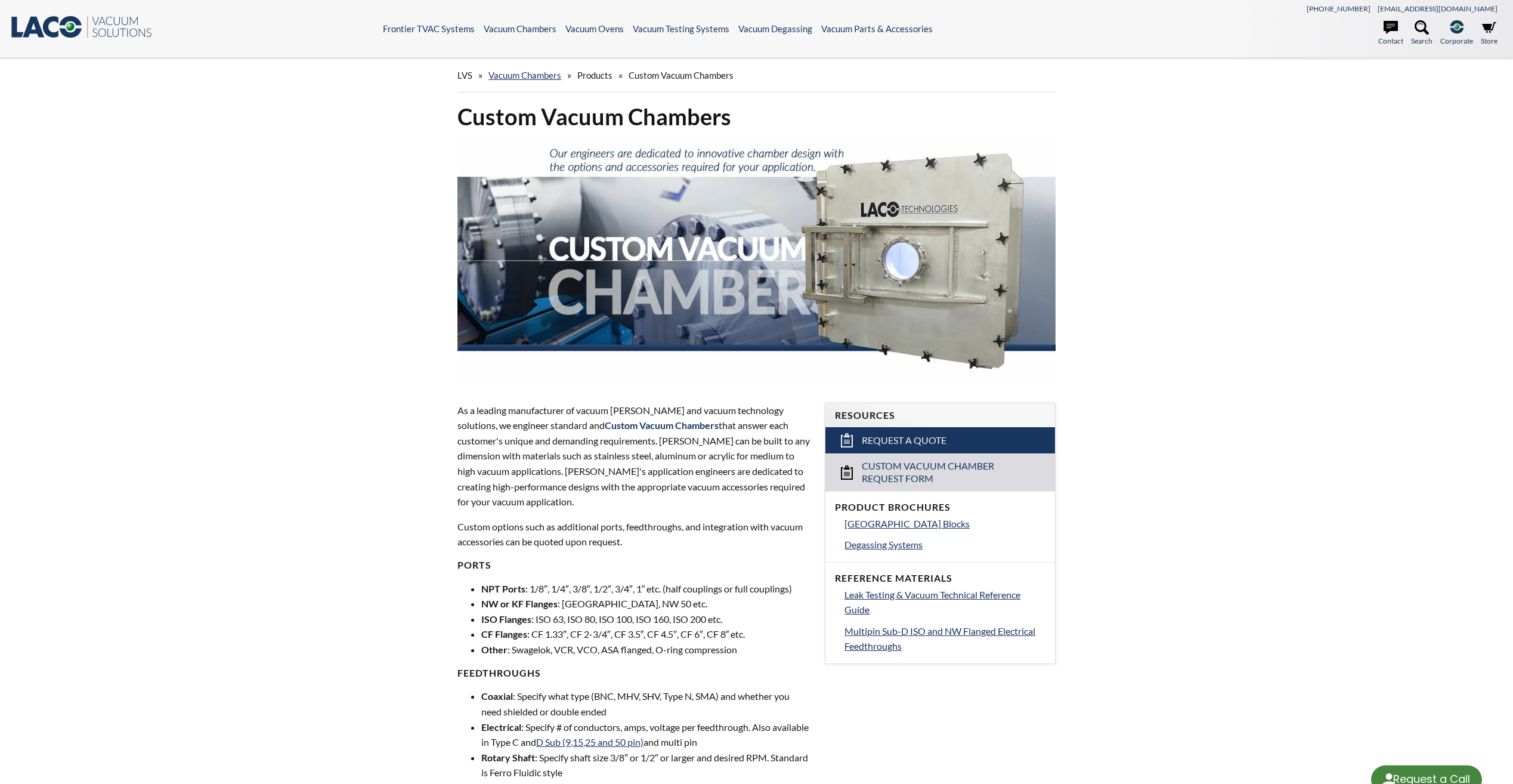
select select "Language Translate Widget"
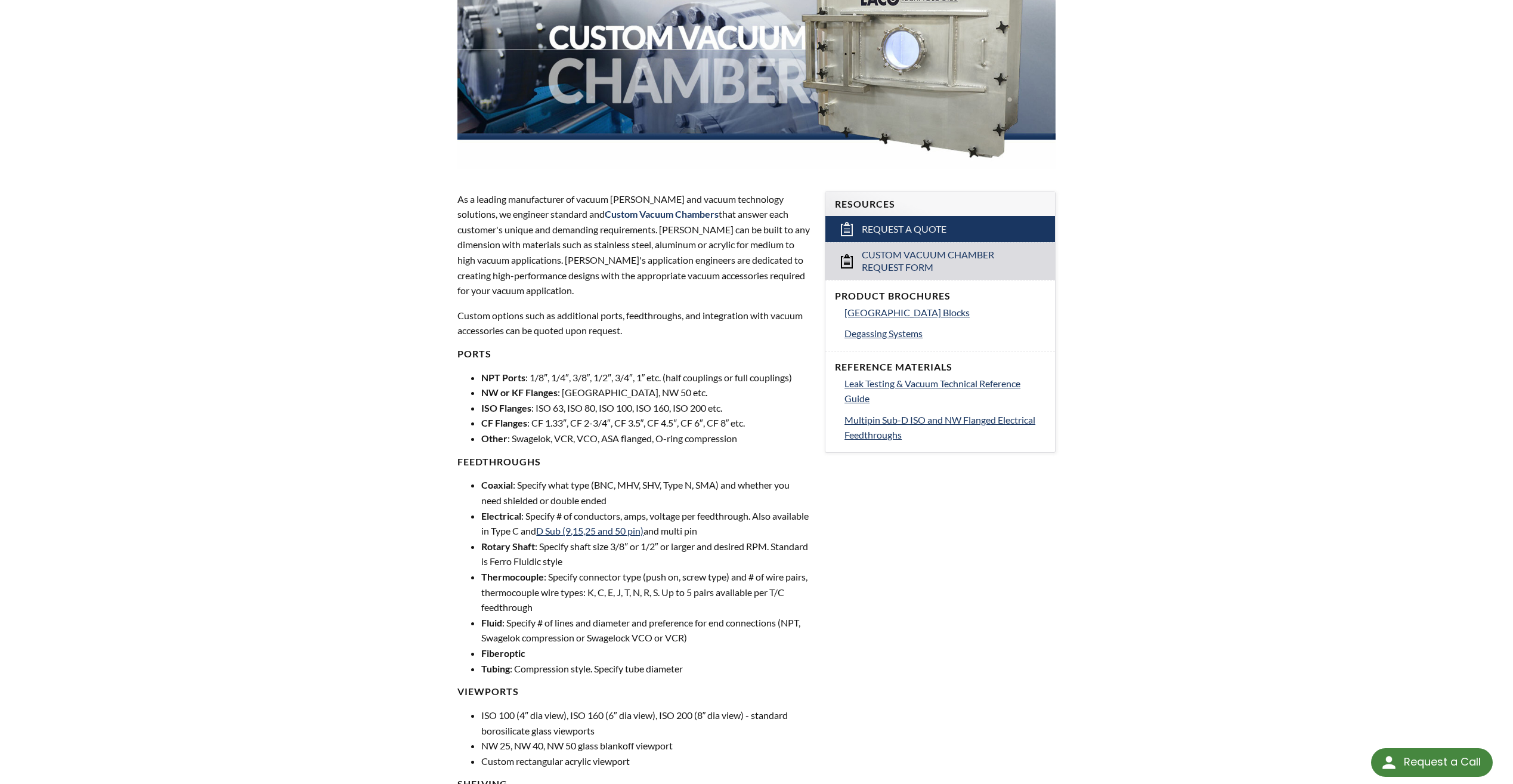
scroll to position [238, 0]
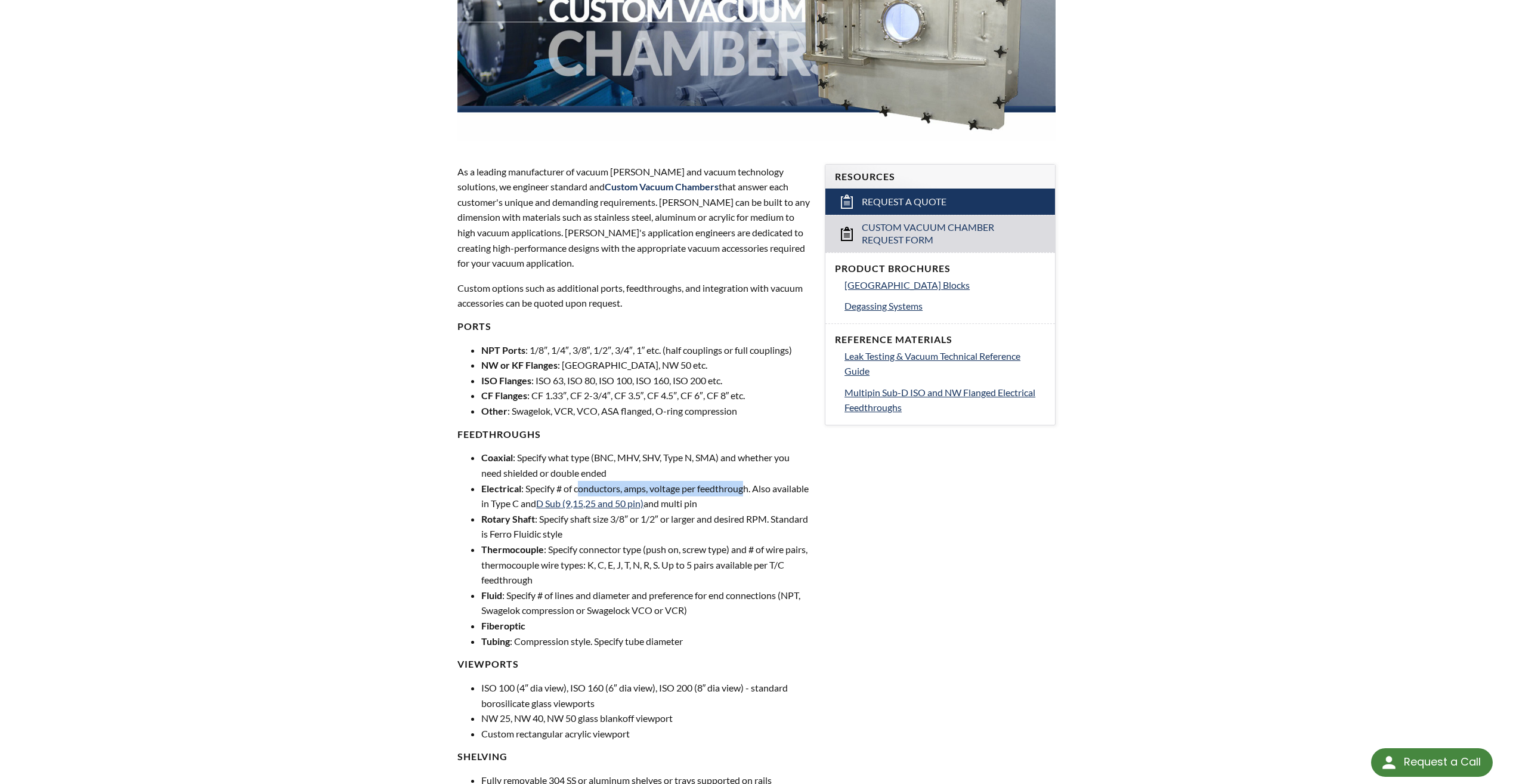
drag, startPoint x: 581, startPoint y: 490, endPoint x: 750, endPoint y: 484, distance: 169.1
click at [750, 484] on li "Electrical : Specify # of conductors, amps, voltage per feedthrough. Also avail…" at bounding box center [646, 495] width 329 height 30
drag, startPoint x: 750, startPoint y: 484, endPoint x: 741, endPoint y: 498, distance: 16.6
click at [741, 498] on li "Electrical : Specify # of conductors, amps, voltage per feedthrough. Also avail…" at bounding box center [646, 495] width 329 height 30
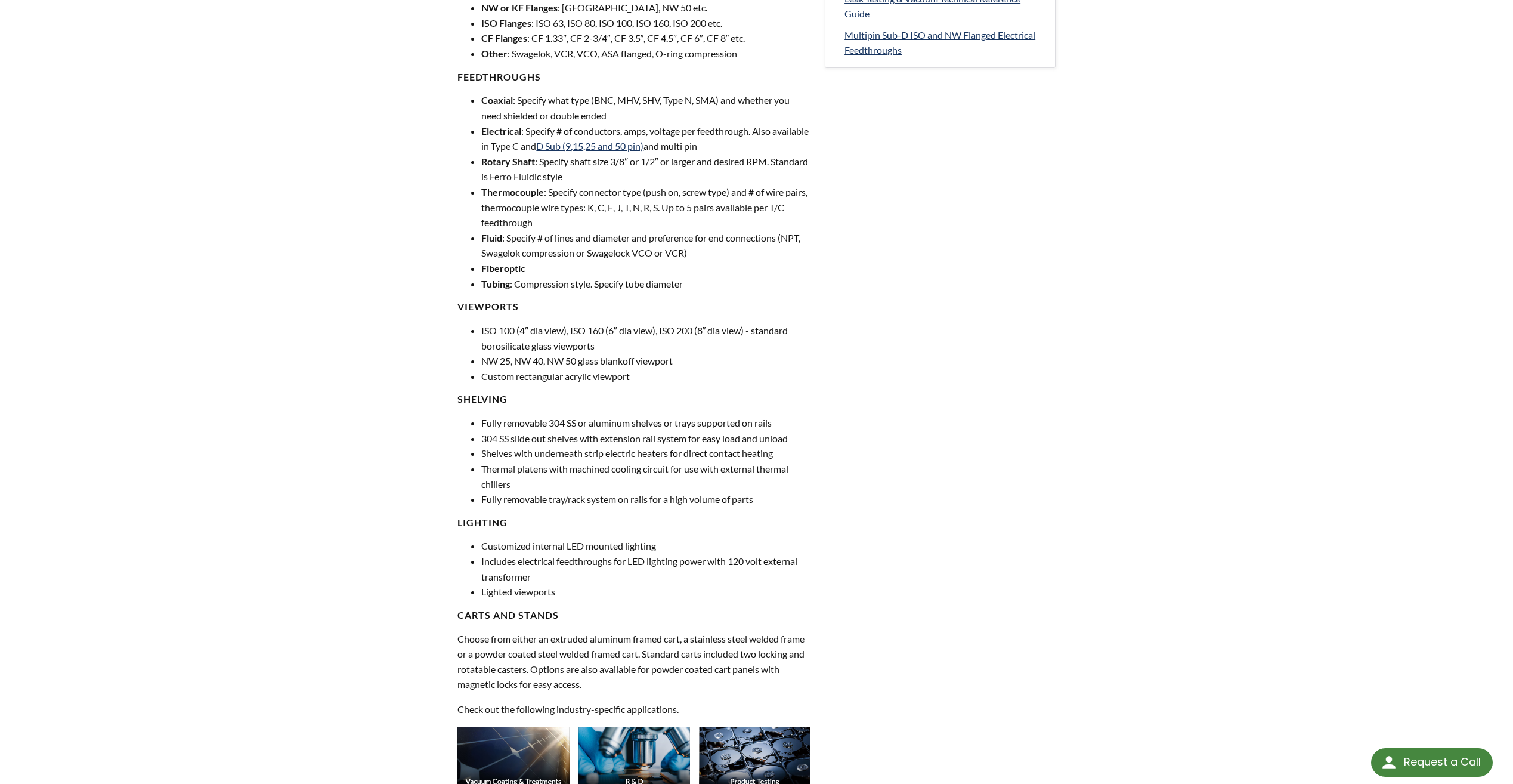
scroll to position [596, 0]
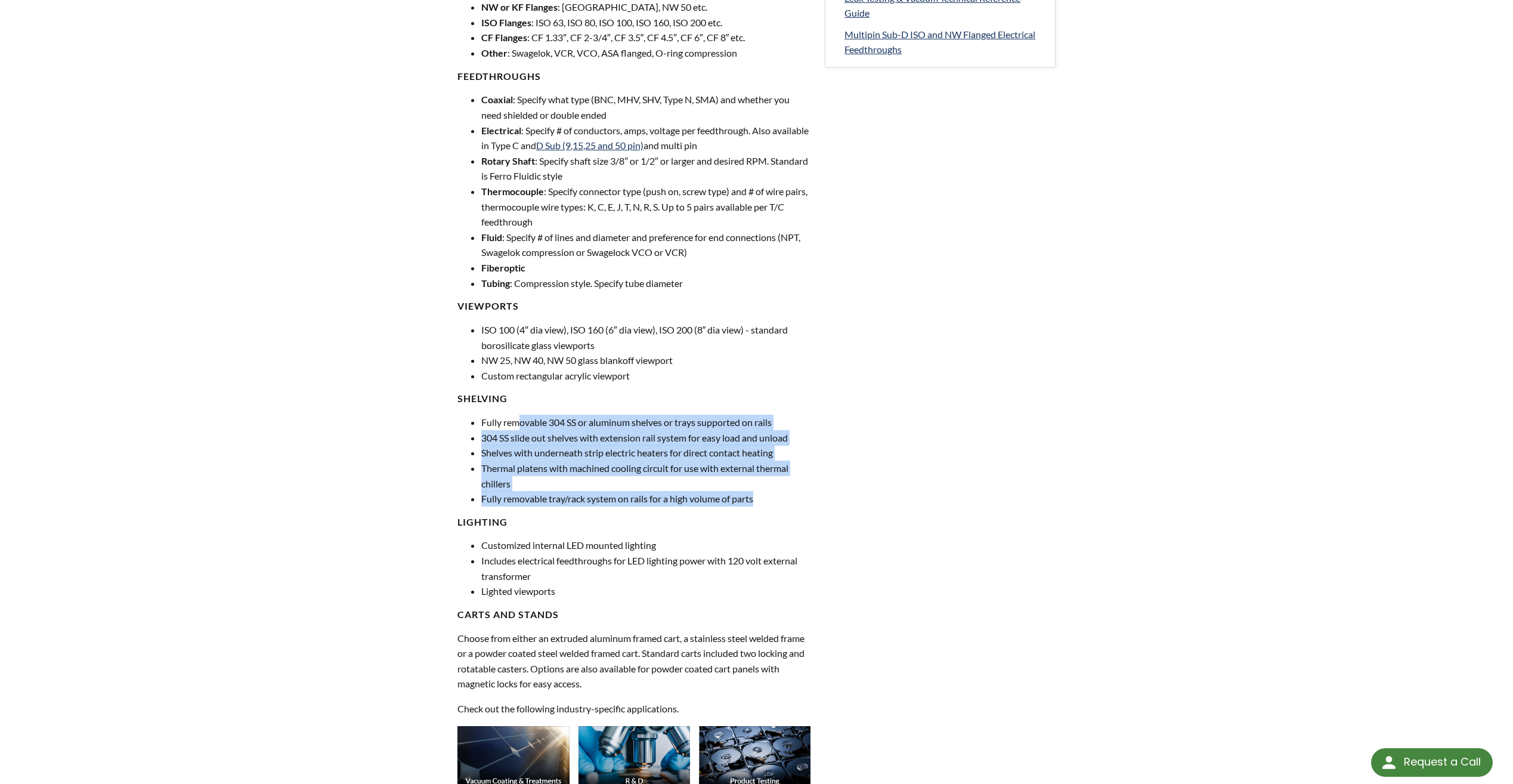
drag, startPoint x: 518, startPoint y: 423, endPoint x: 797, endPoint y: 499, distance: 289.2
click at [797, 499] on ul "Fully removable 304 SS or aluminum shelves or trays supported on rails 304 SS s…" at bounding box center [634, 460] width 353 height 92
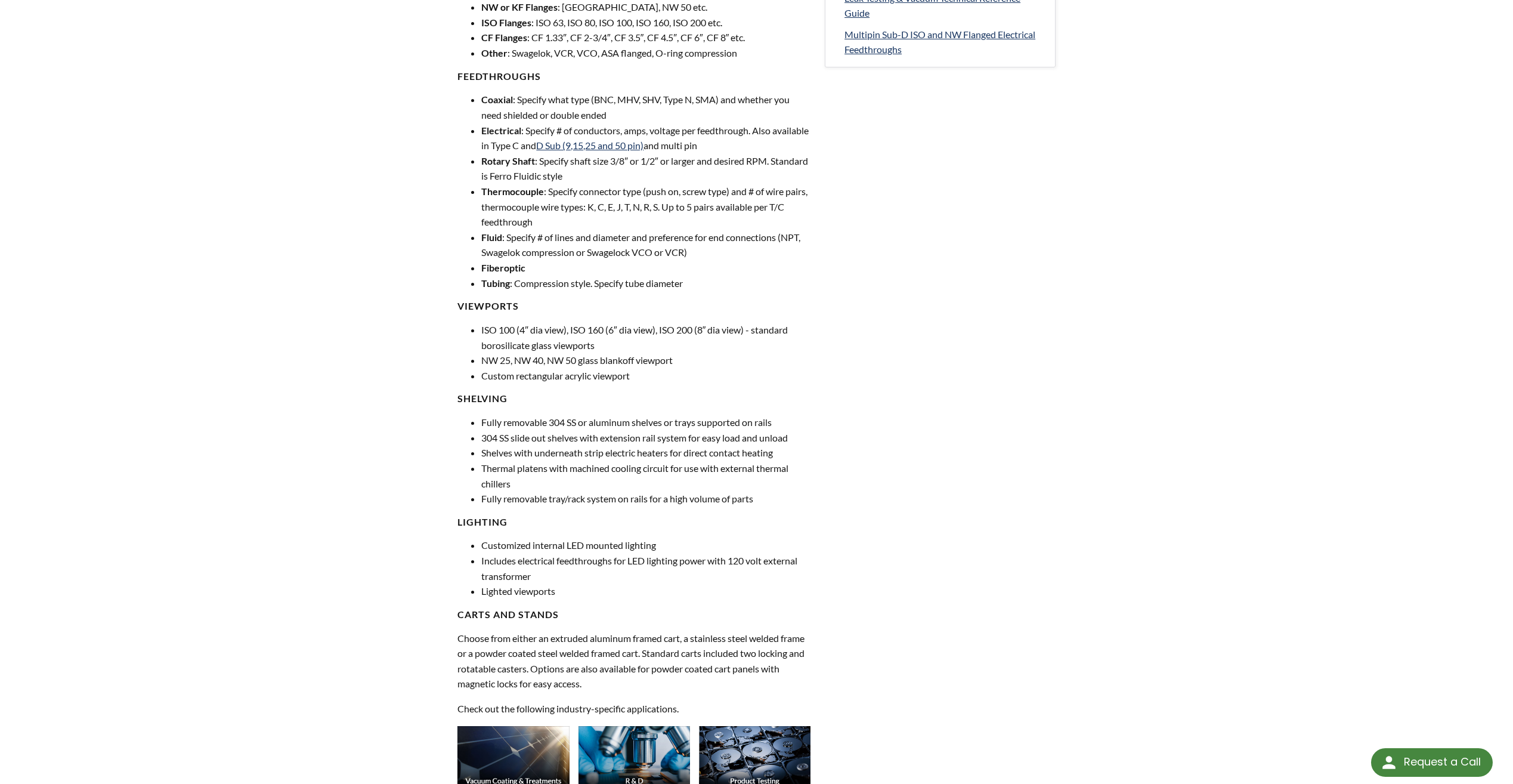
drag, startPoint x: 797, startPoint y: 499, endPoint x: 626, endPoint y: 533, distance: 174.3
click at [626, 533] on div "As a leading manufacturer of vacuum chambers and vacuum technology solutions, w…" at bounding box center [634, 363] width 353 height 1115
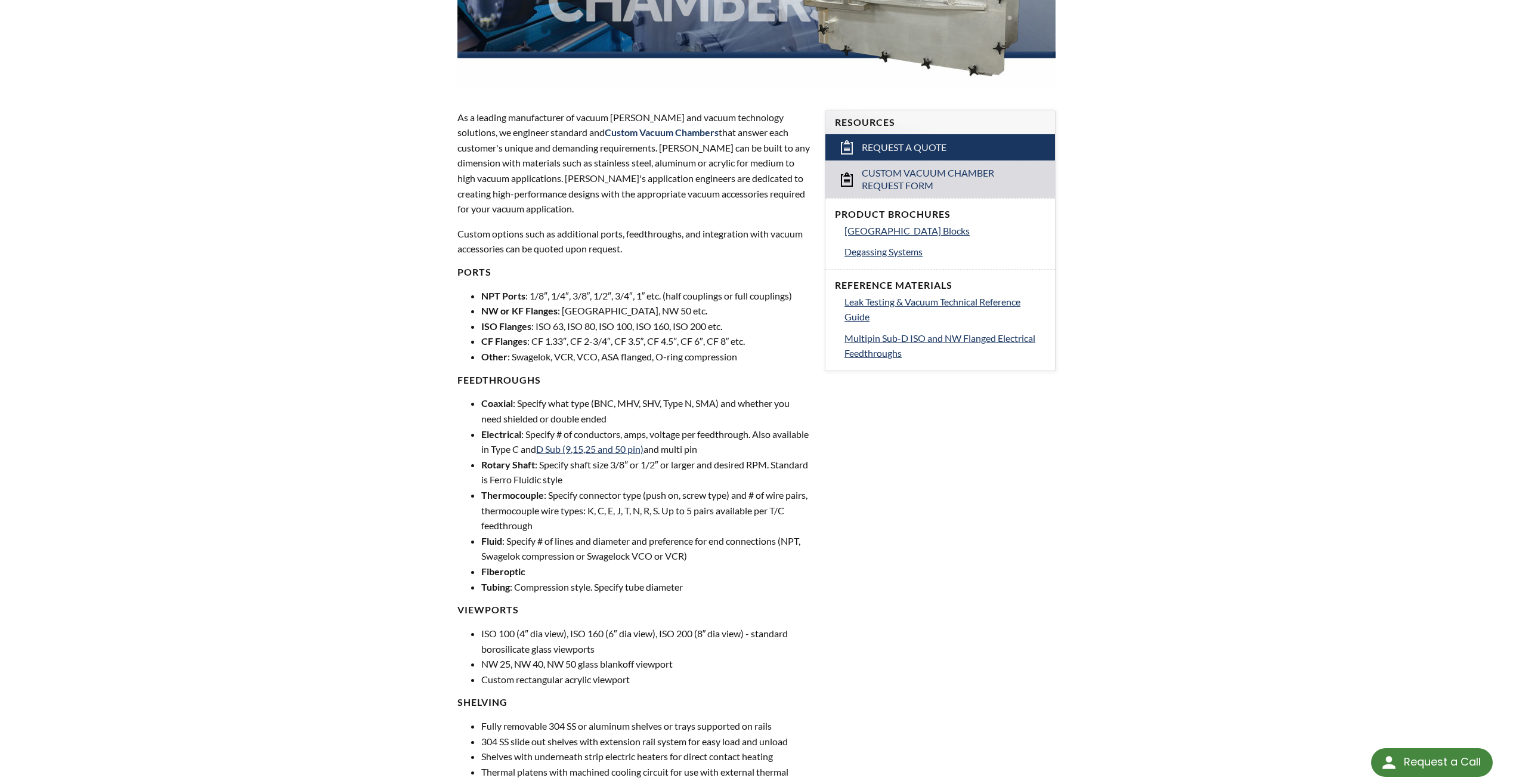
scroll to position [0, 0]
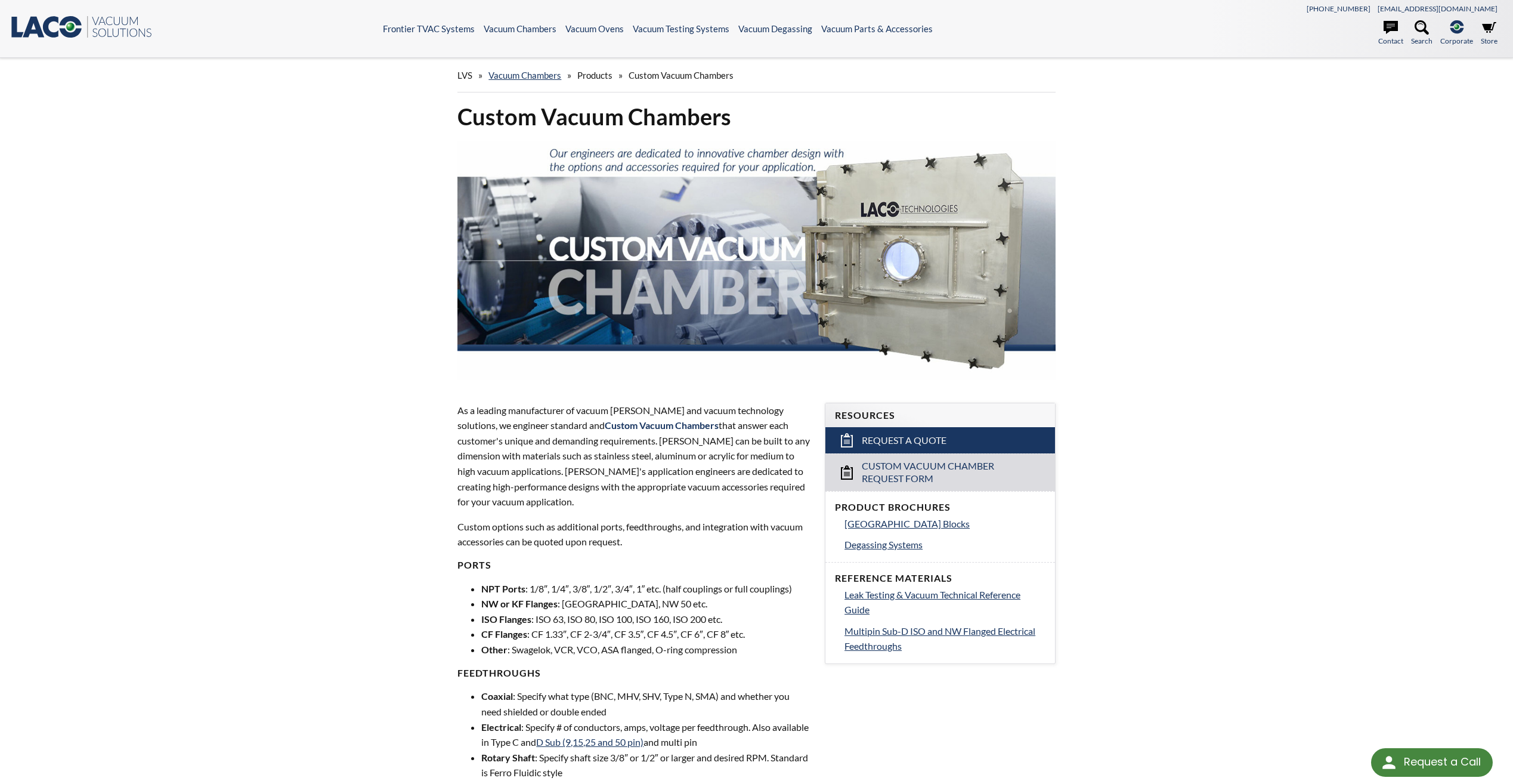
click at [101, 26] on icon ".st0{fill:#193661;} .st1{fill:url(#SVGID_1_);} .st2{enable-background:new ;} .s…" at bounding box center [81, 27] width 143 height 24
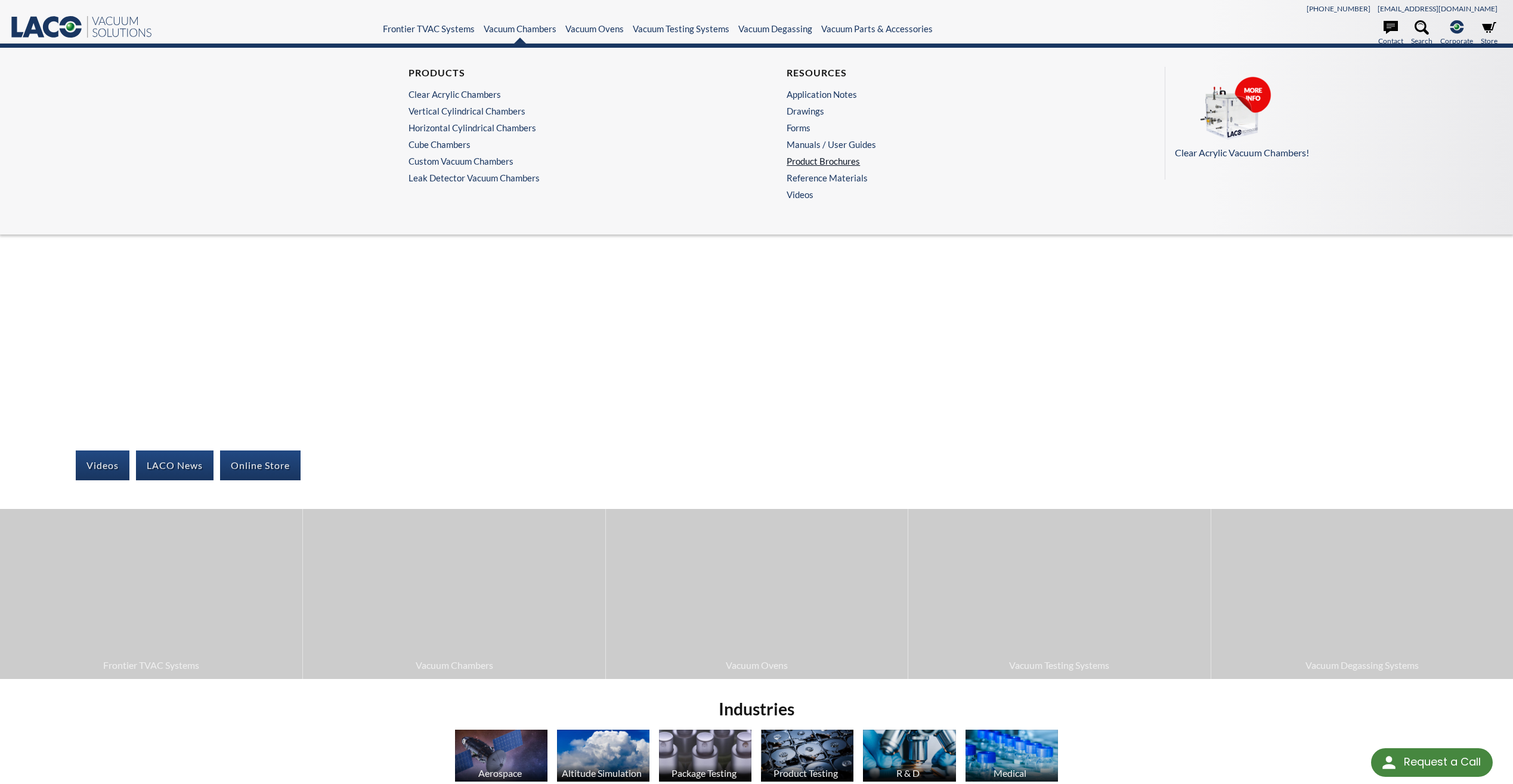
click at [813, 164] on link "Product Brochures" at bounding box center [942, 161] width 312 height 11
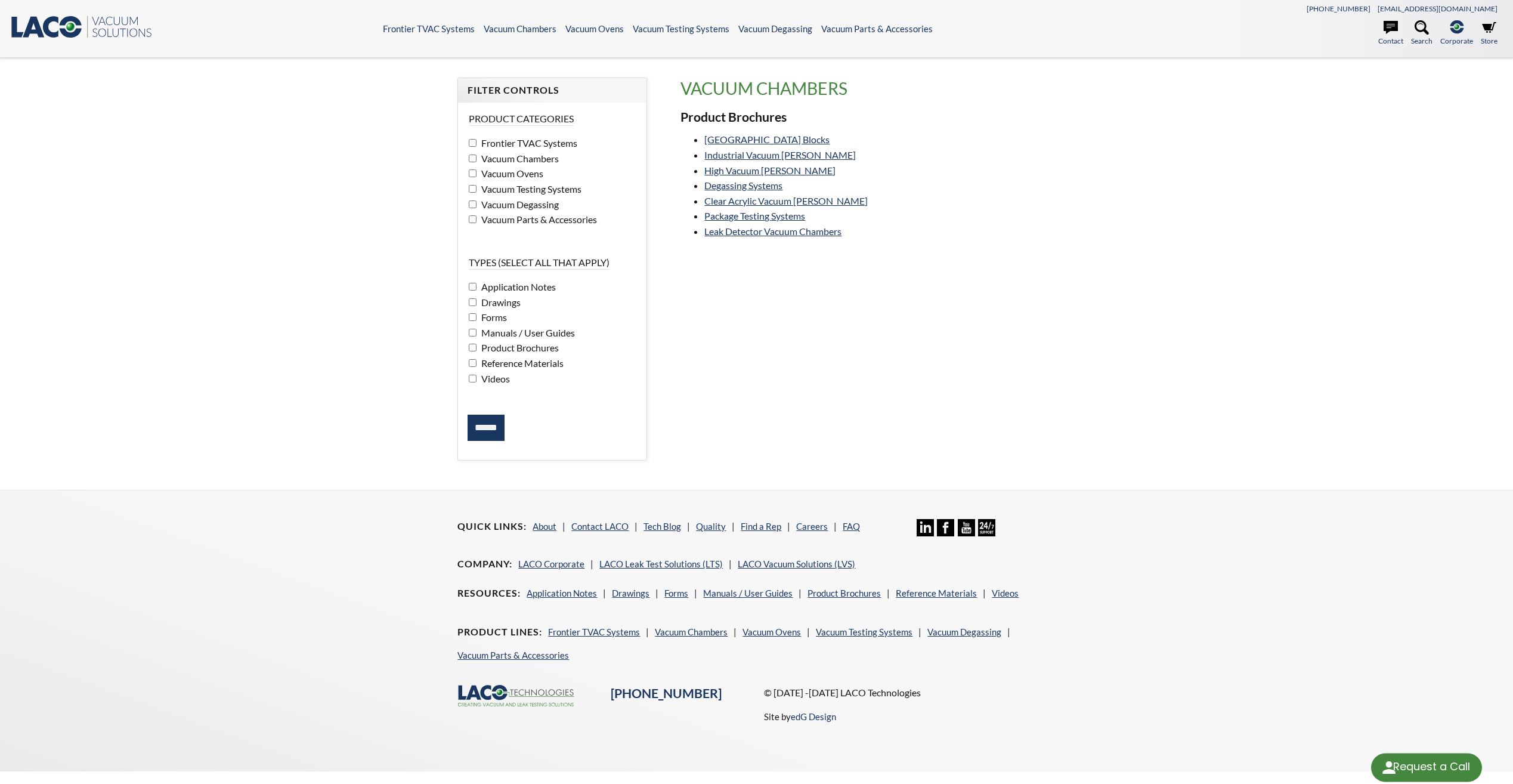
select select "Language Translate Widget"
click at [762, 143] on link "[GEOGRAPHIC_DATA] Blocks" at bounding box center [767, 139] width 125 height 11
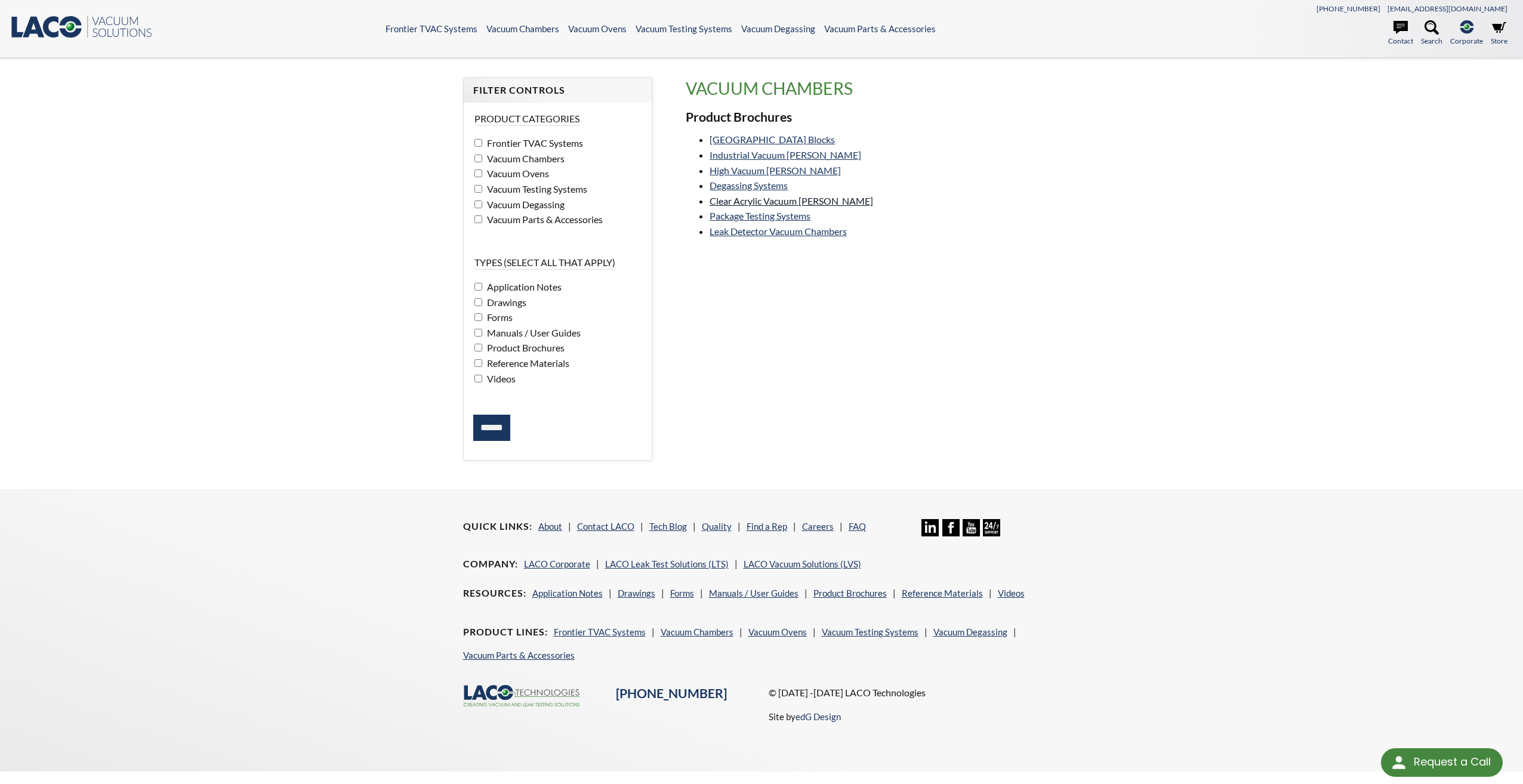
click at [766, 200] on link "Clear Acrylic Vacuum Chambers" at bounding box center [791, 201] width 164 height 11
click at [755, 170] on link "High Vacuum Chambers" at bounding box center [775, 170] width 131 height 11
click at [765, 156] on link "Industrial Vacuum Chambers" at bounding box center [785, 154] width 151 height 11
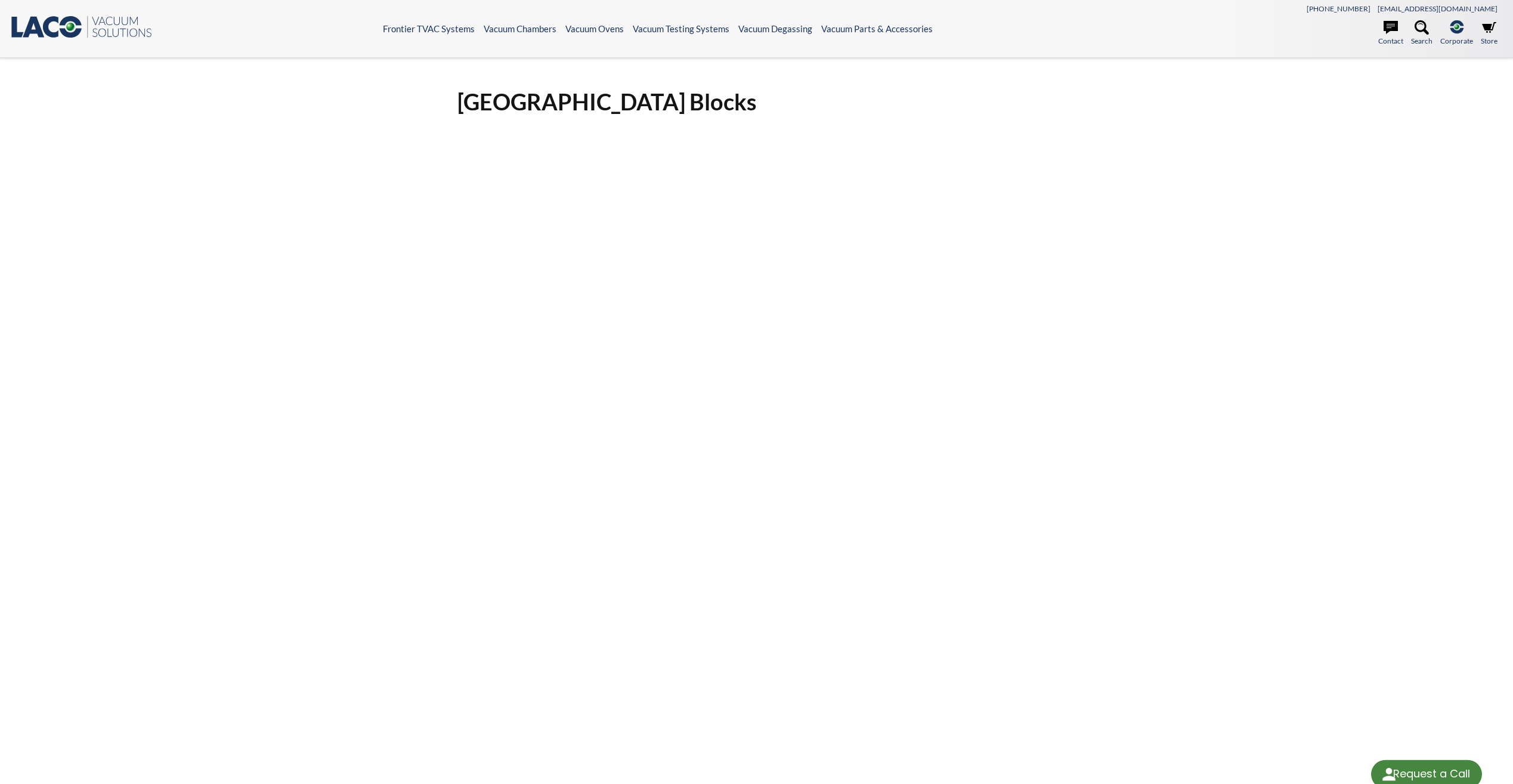
select select "Language Translate Widget"
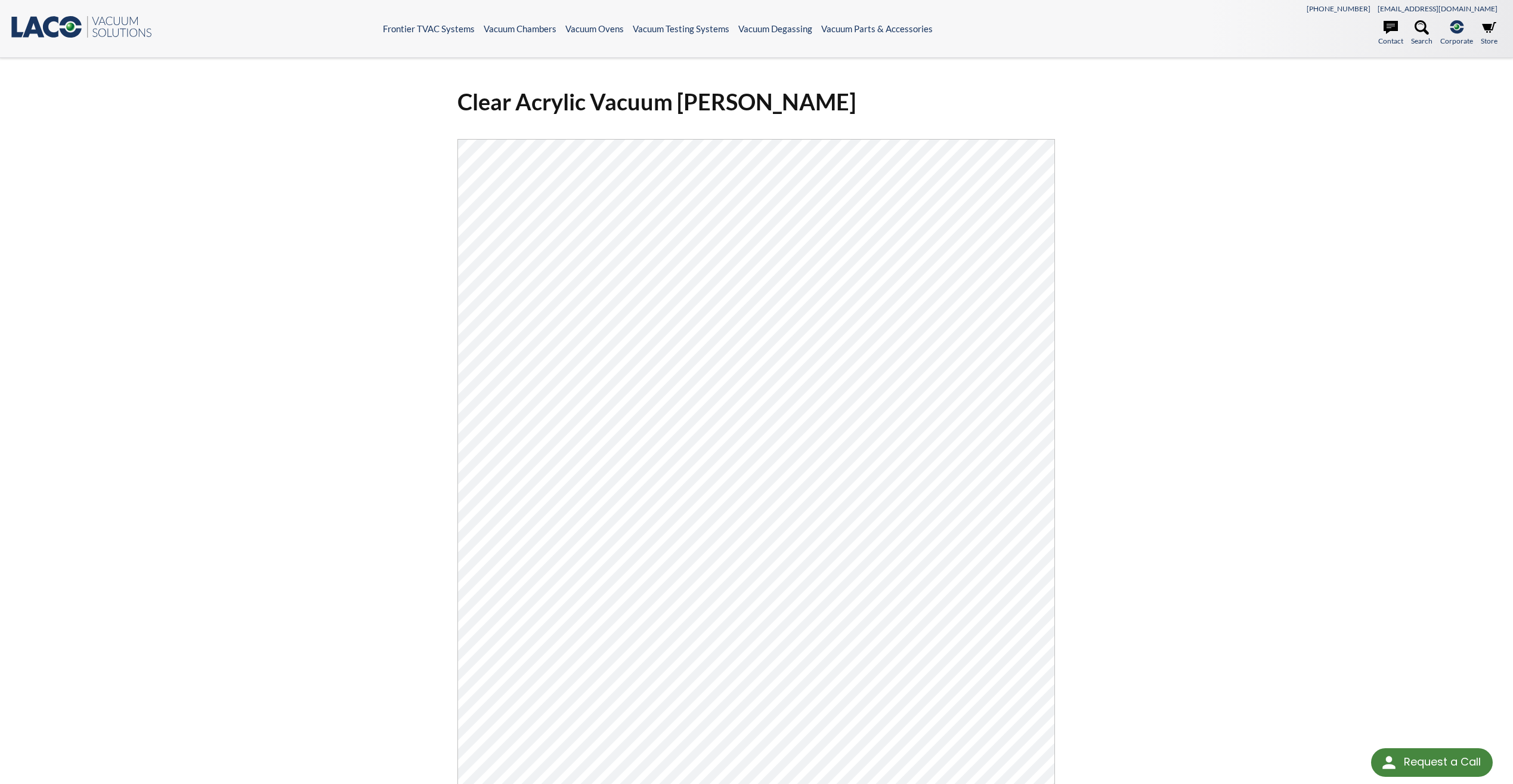
click at [137, 376] on div "Clear Acrylic Vacuum Chambers Click Here To Download" at bounding box center [756, 510] width 1513 height 904
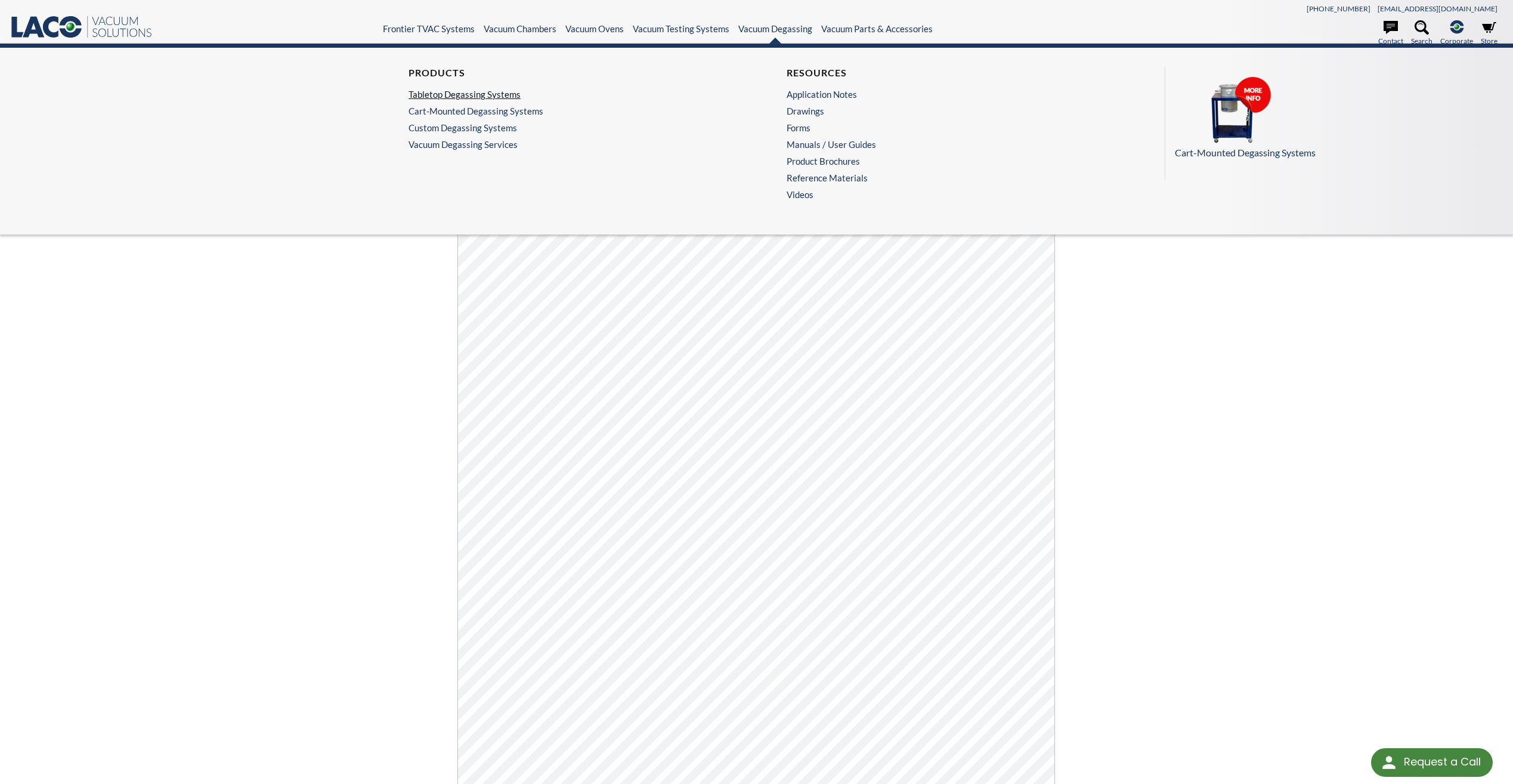
click at [497, 96] on link "Tabletop Degassing Systems" at bounding box center [564, 94] width 312 height 11
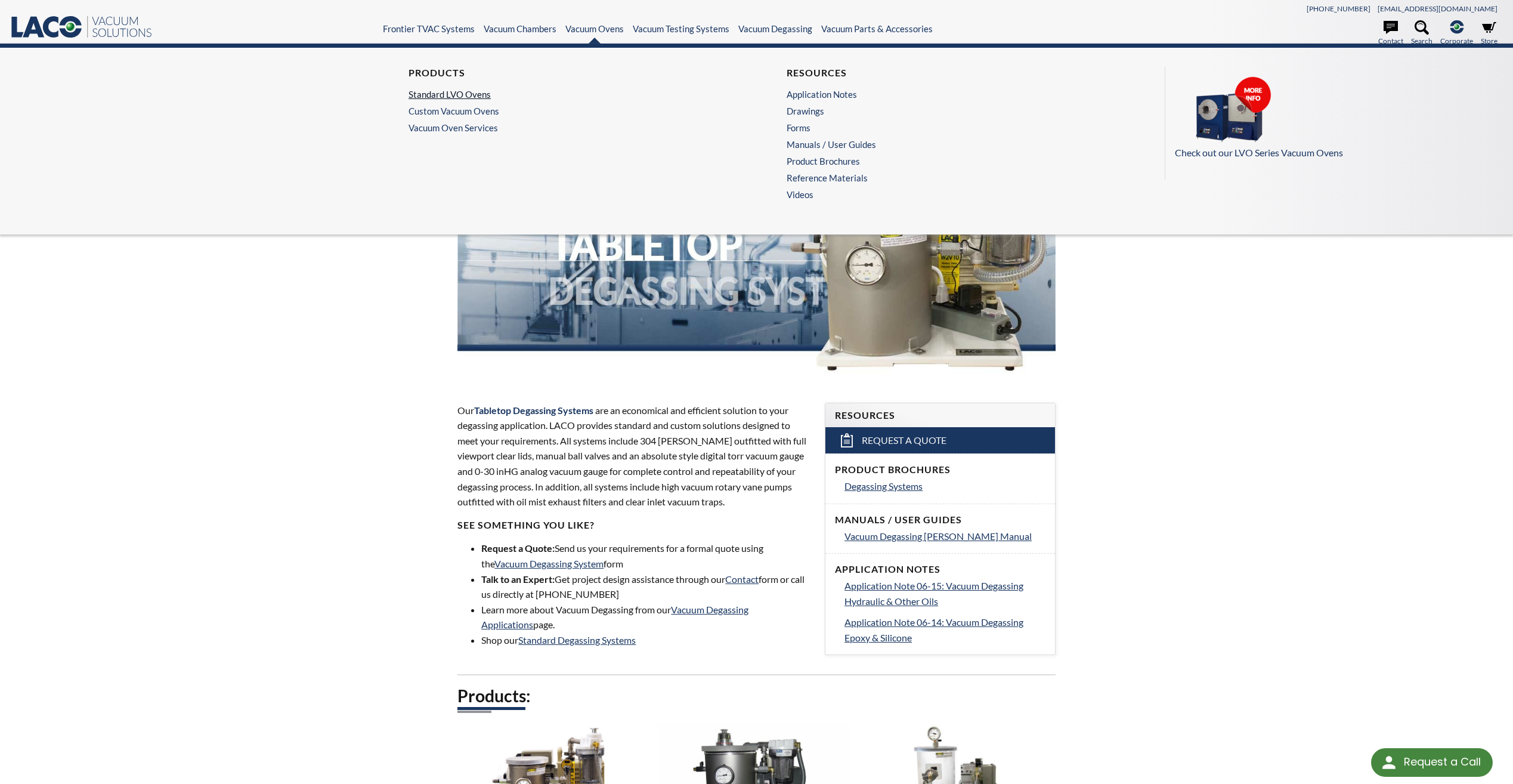
click at [484, 96] on link "Standard LVO Ovens" at bounding box center [564, 94] width 312 height 11
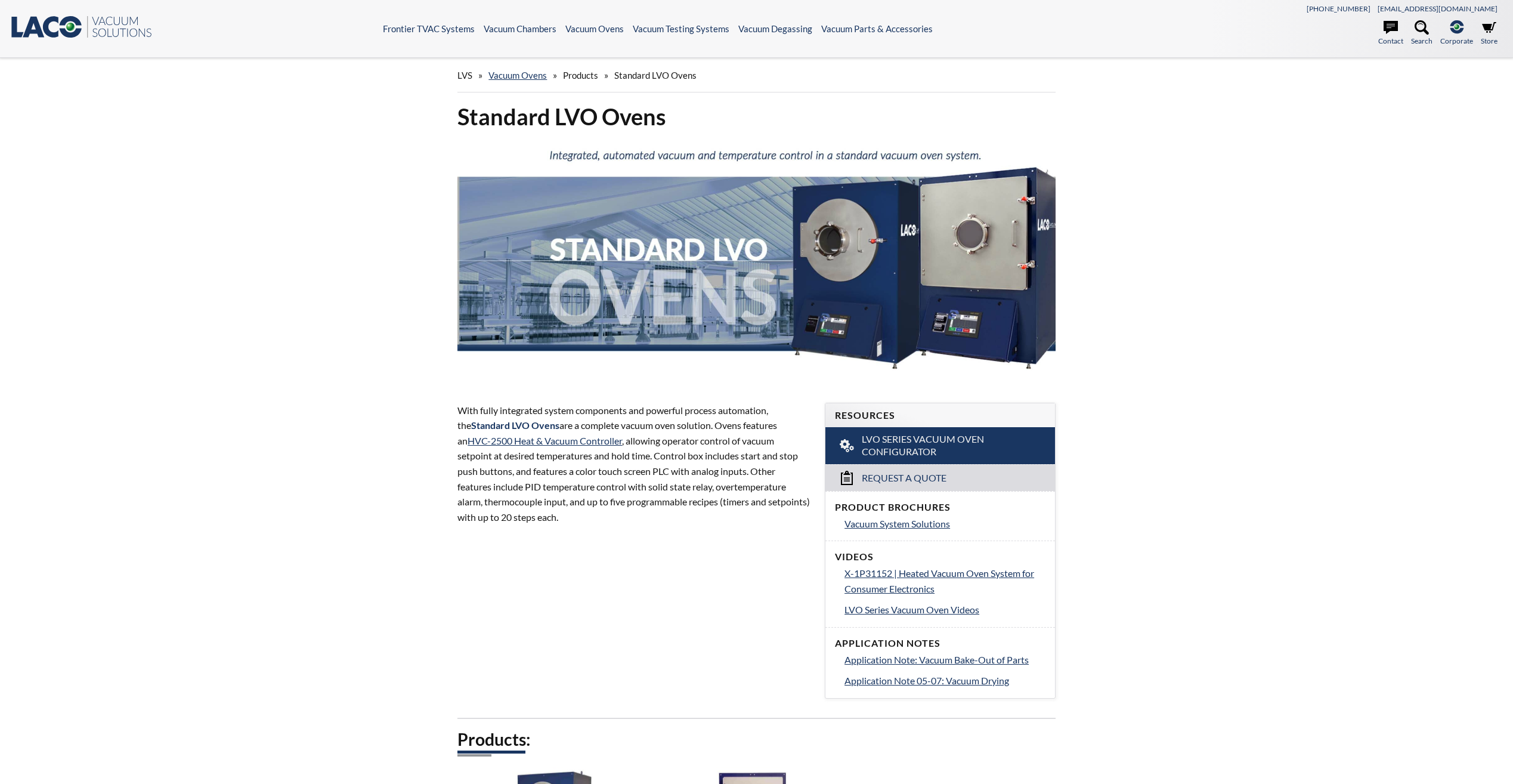
select select "Language Translate Widget"
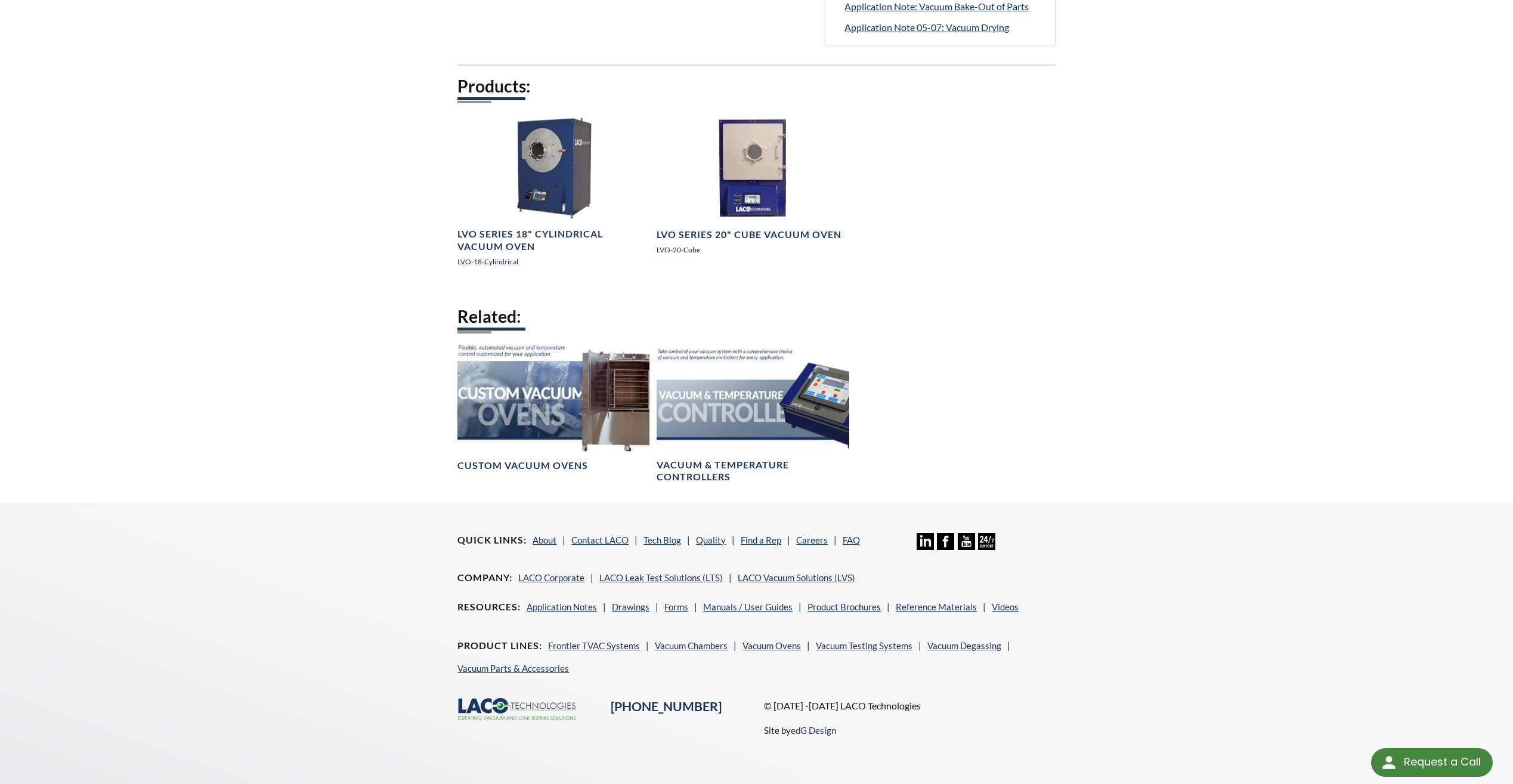
scroll to position [656, 0]
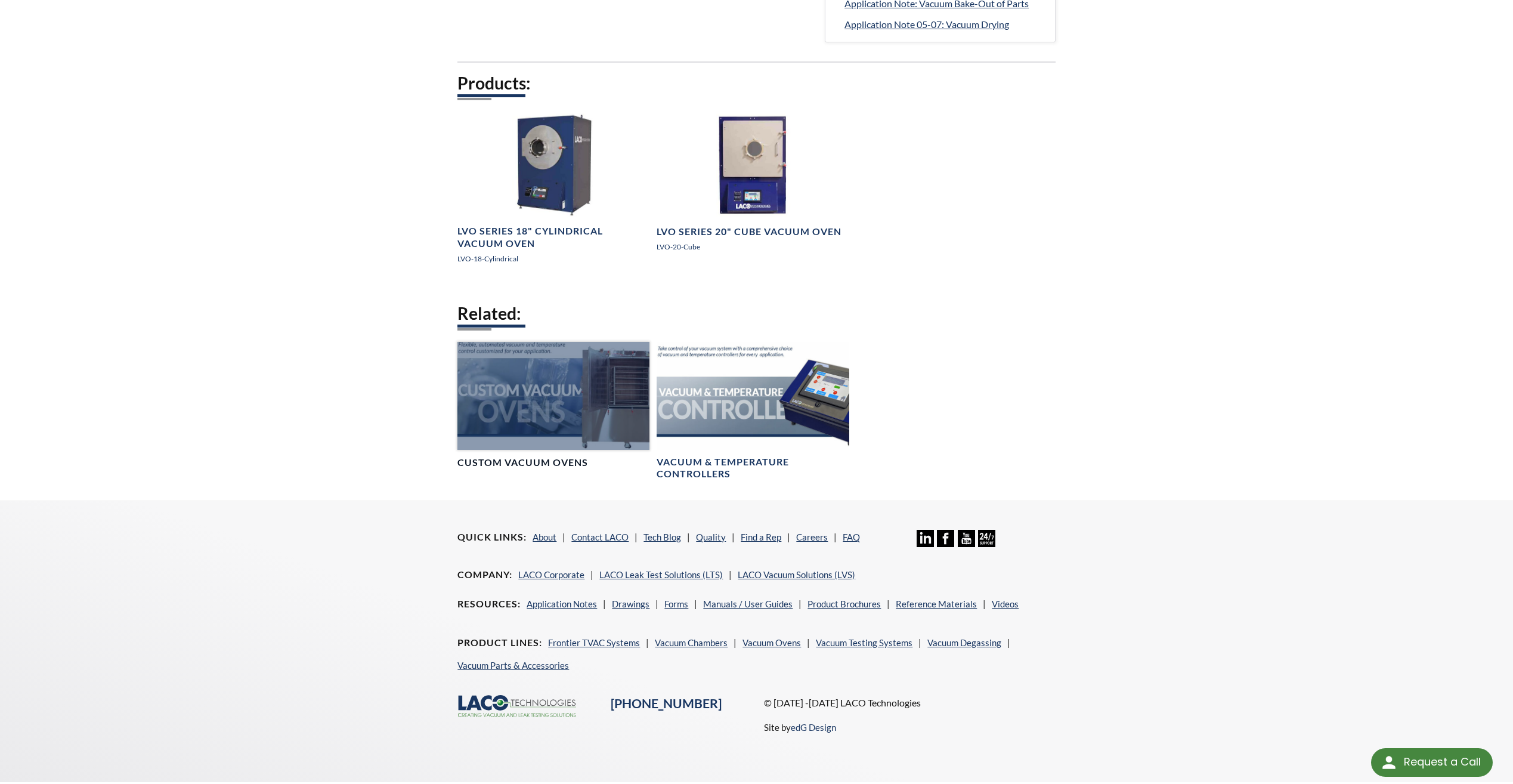
click at [547, 466] on h4 "Custom Vacuum Ovens" at bounding box center [522, 463] width 130 height 12
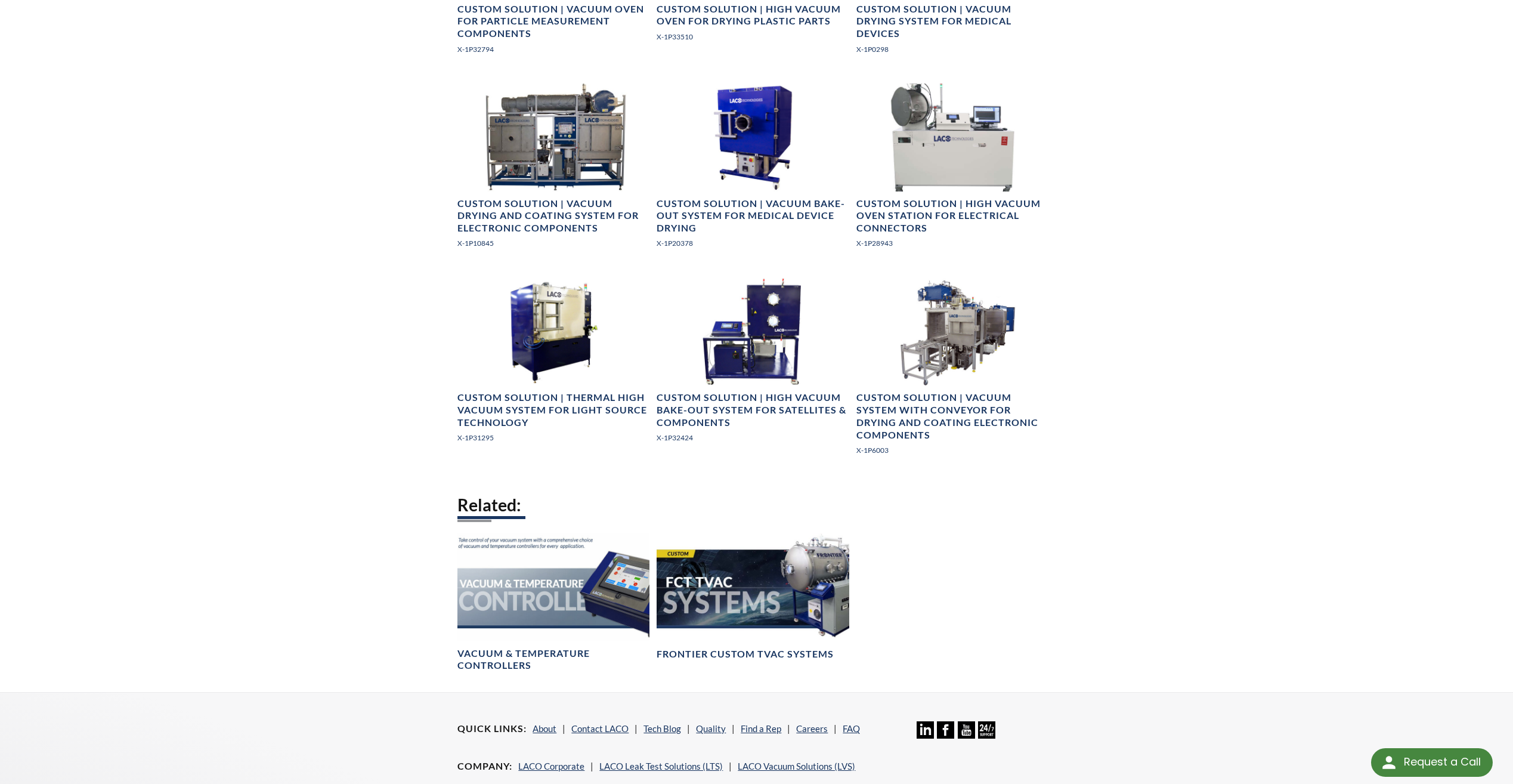
scroll to position [1551, 0]
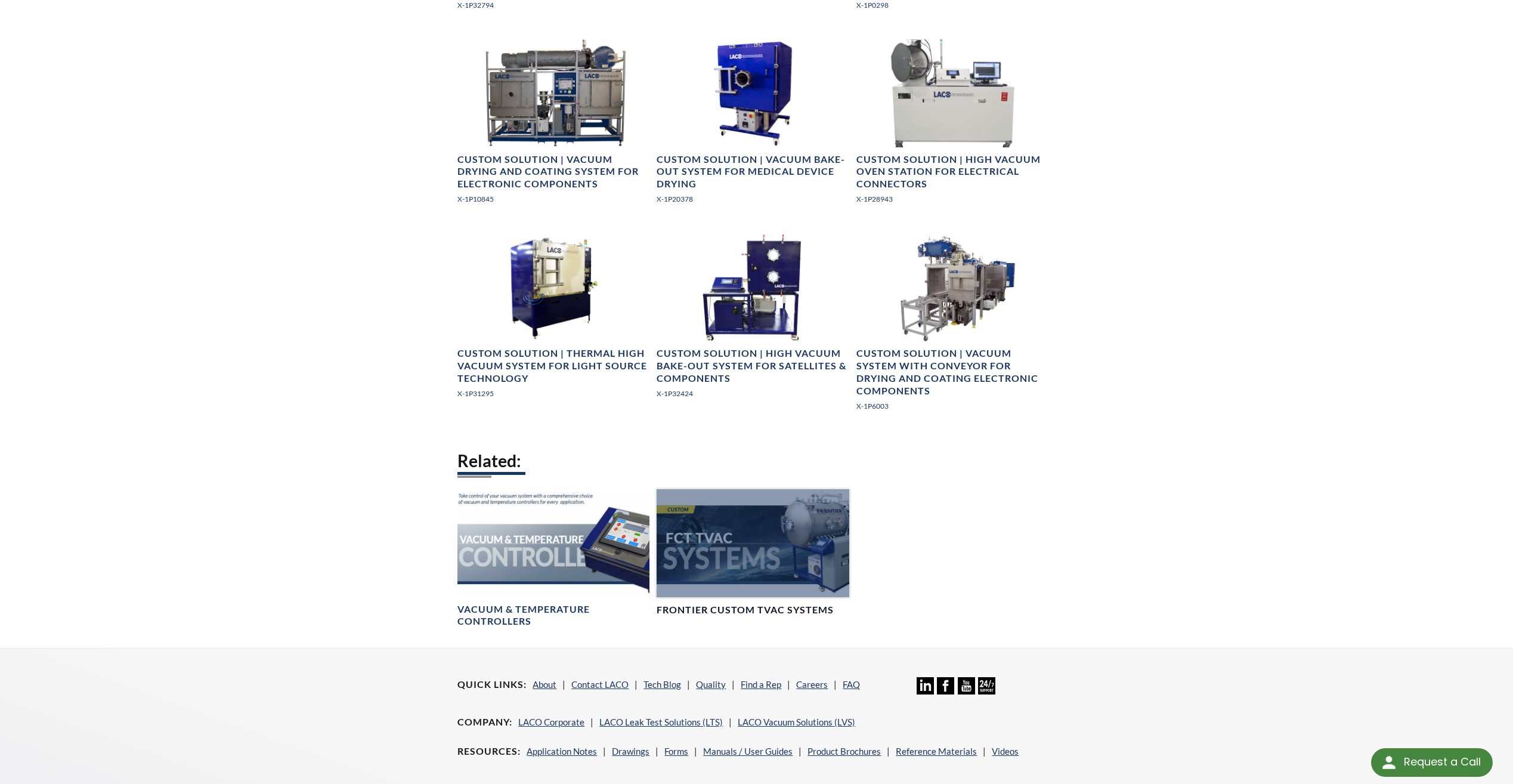
click at [739, 576] on div at bounding box center [752, 543] width 192 height 108
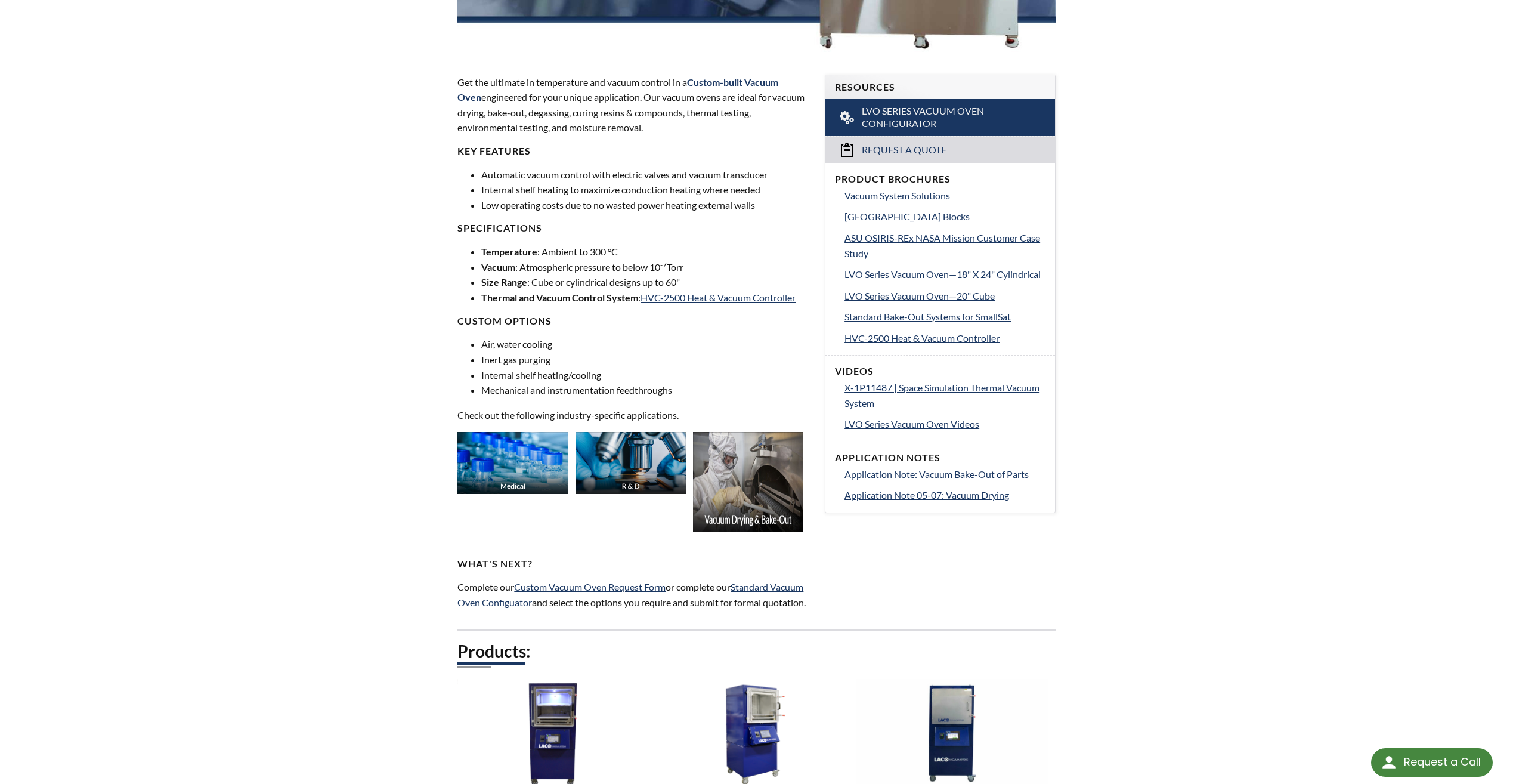
scroll to position [0, 0]
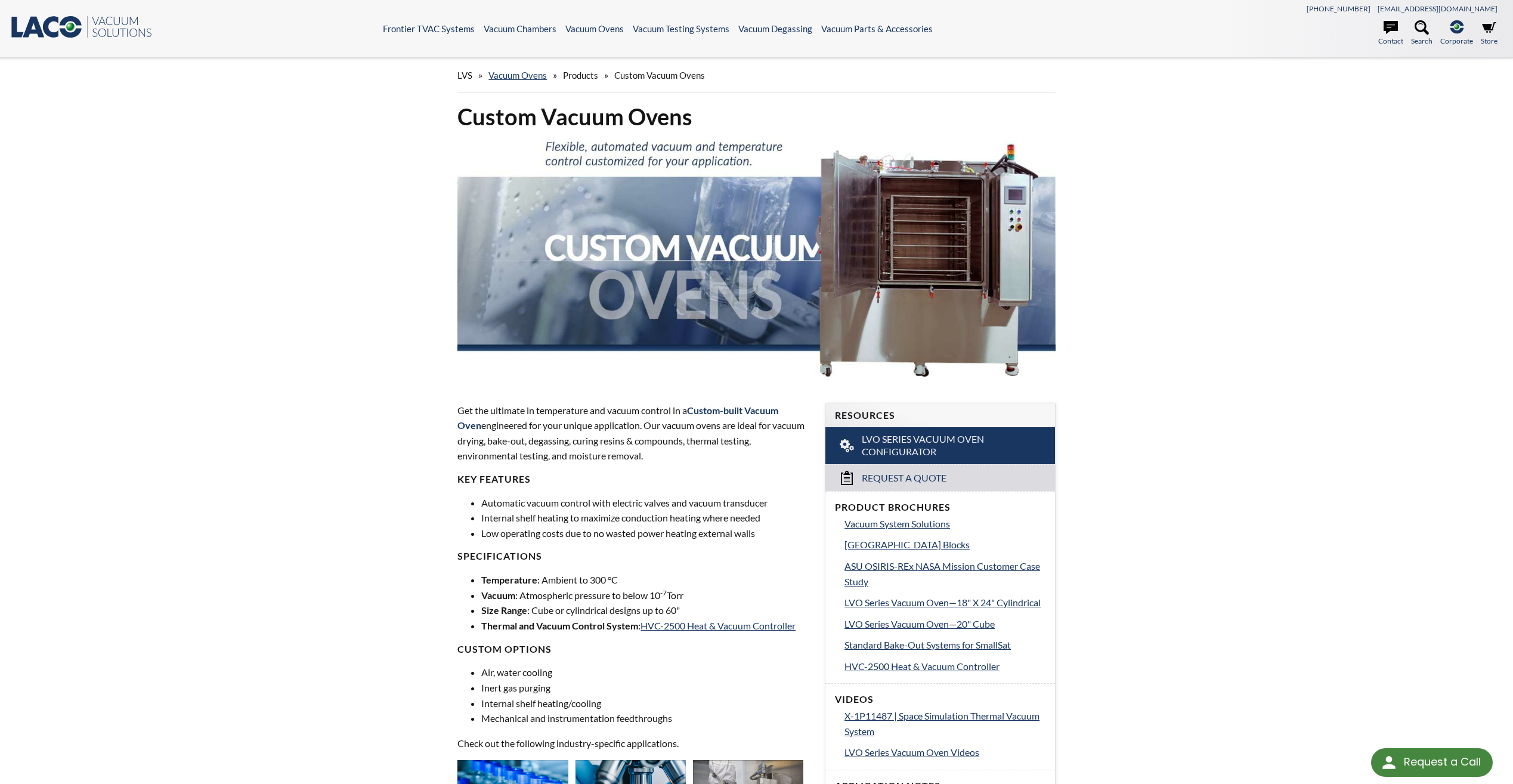
click at [898, 246] on img at bounding box center [756, 260] width 597 height 239
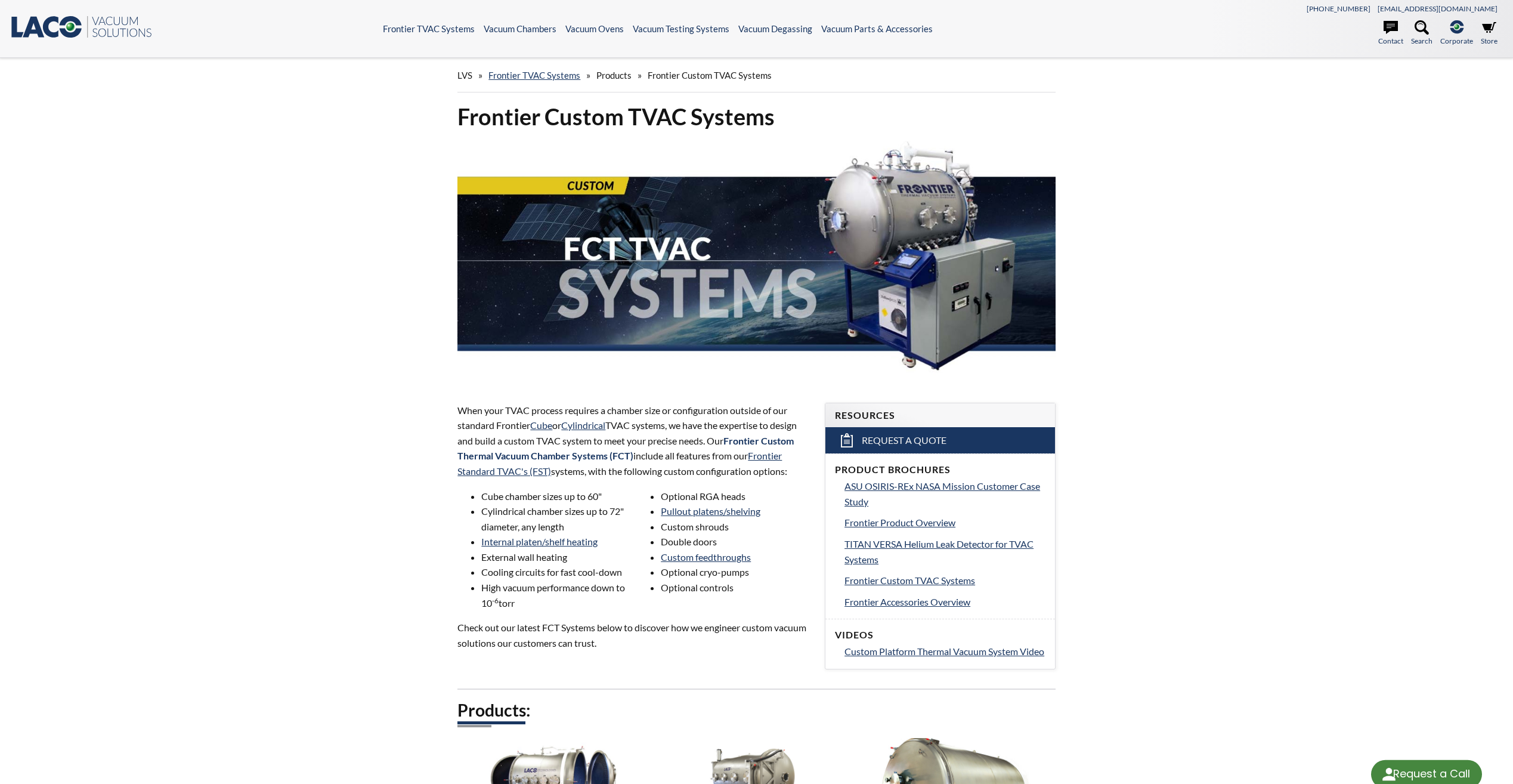
select select "Language Translate Widget"
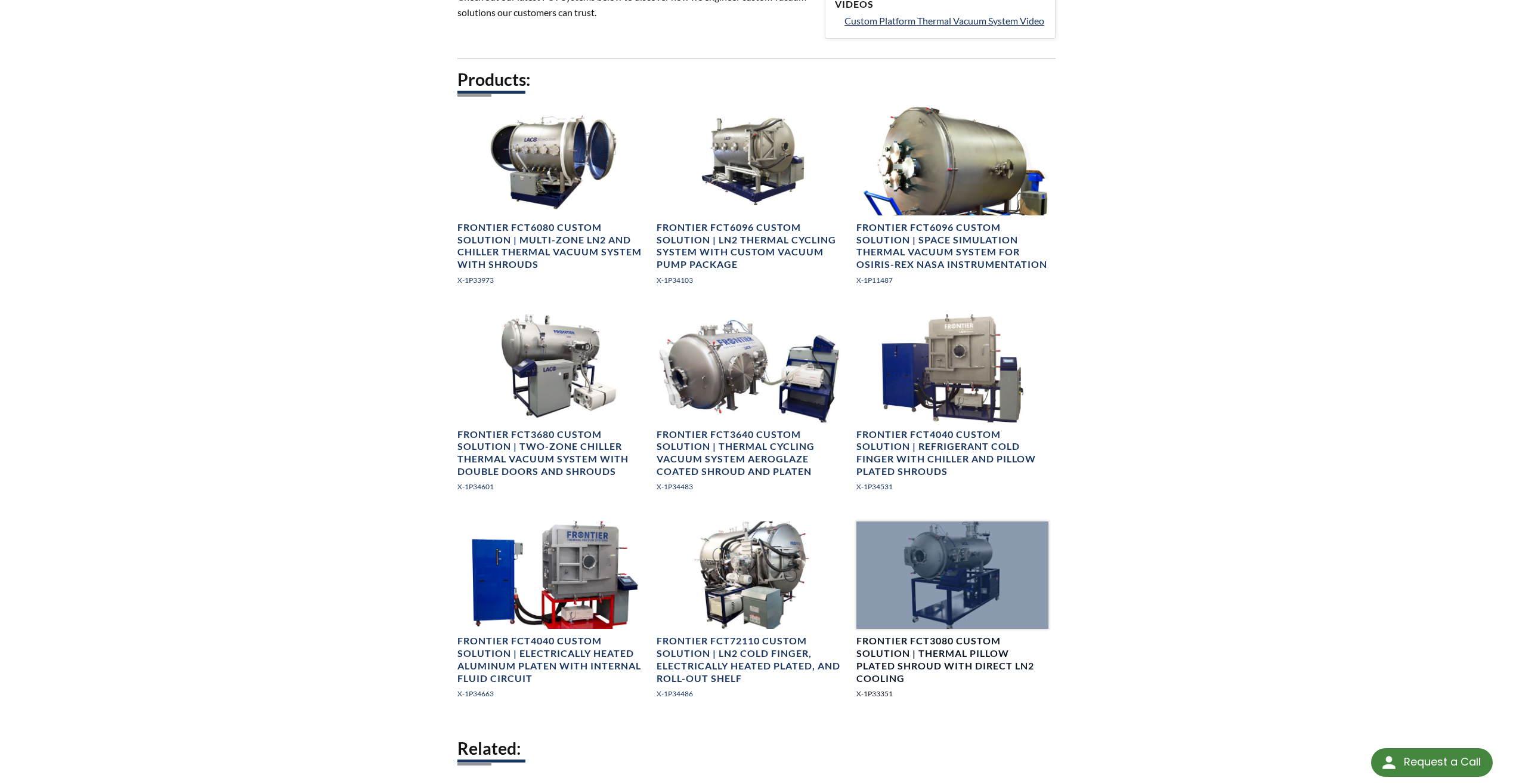
scroll to position [775, 0]
